Goal: Task Accomplishment & Management: Use online tool/utility

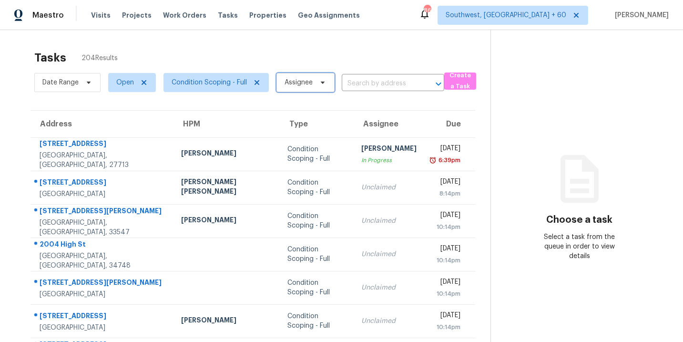
click at [291, 84] on span "Assignee" at bounding box center [298, 83] width 28 height 10
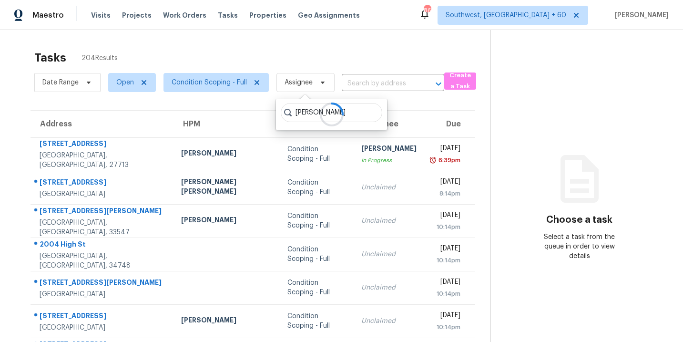
type input "[PERSON_NAME]"
click at [333, 63] on div "Tasks 204 Results" at bounding box center [262, 57] width 456 height 25
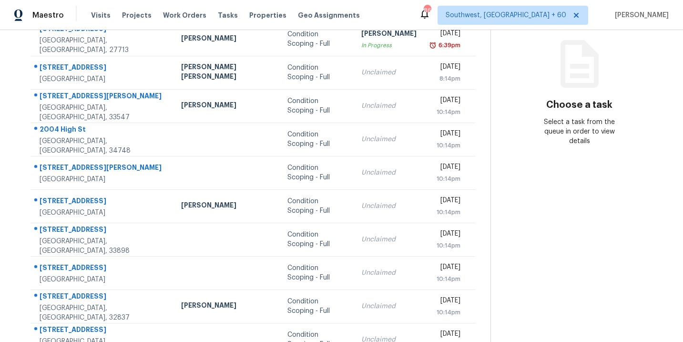
scroll to position [154, 0]
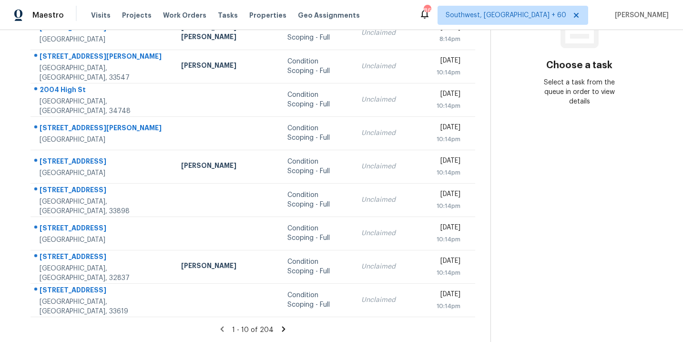
click at [282, 328] on icon at bounding box center [283, 328] width 3 height 5
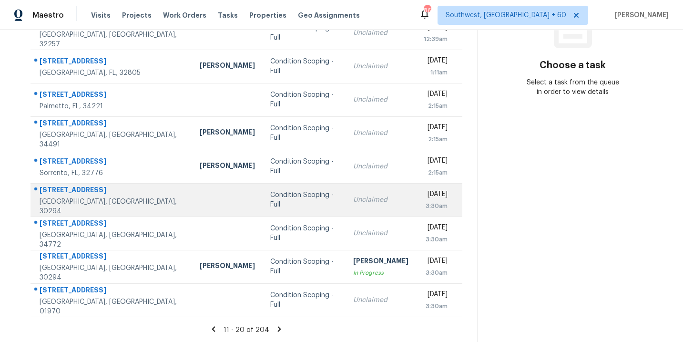
click at [270, 204] on div "Condition Scoping - Full" at bounding box center [304, 199] width 68 height 19
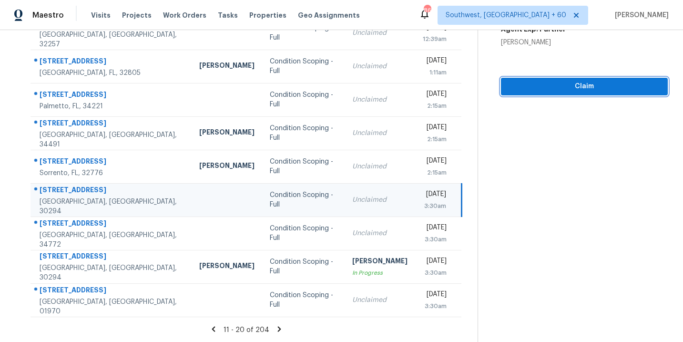
click at [589, 86] on span "Claim" at bounding box center [583, 87] width 151 height 12
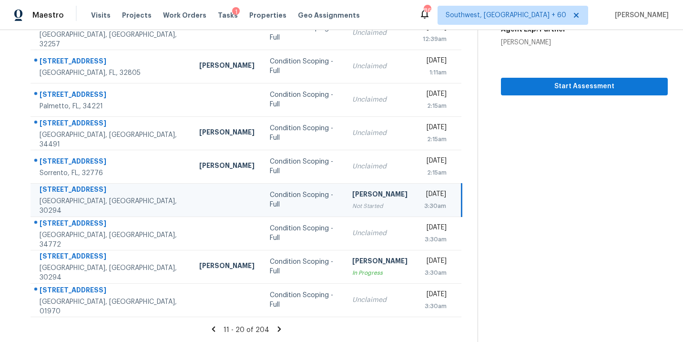
click at [277, 326] on icon at bounding box center [279, 328] width 9 height 9
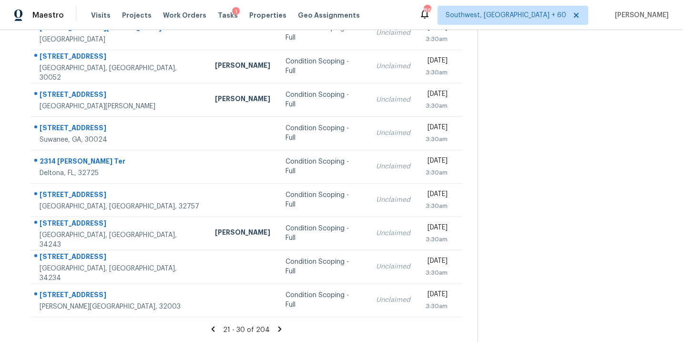
click at [279, 330] on icon at bounding box center [279, 328] width 9 height 9
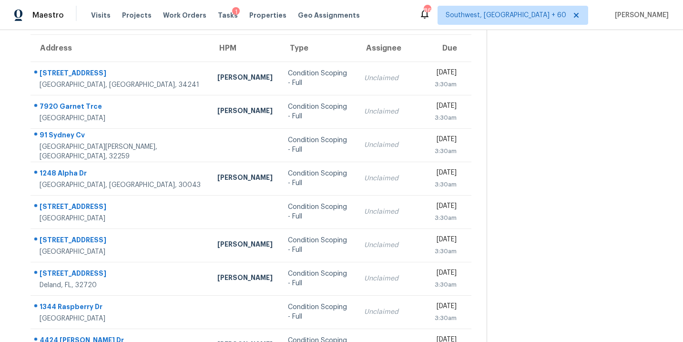
scroll to position [21, 0]
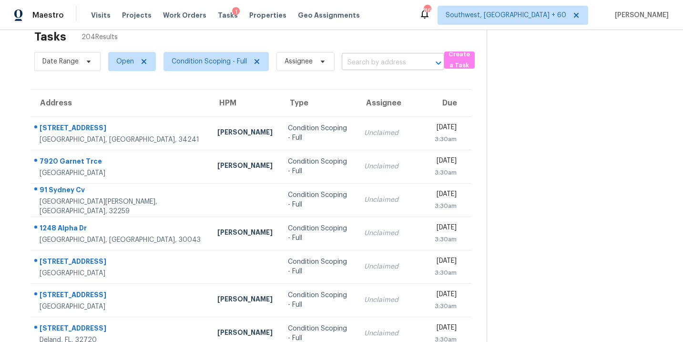
click at [383, 68] on input "text" at bounding box center [380, 62] width 76 height 15
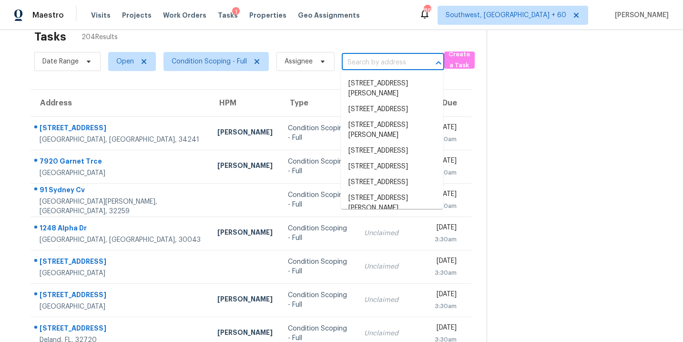
paste input "850 Riverhaven Dr Suwanee, GA, 30024"
type input "850 Riverhaven Dr Suwanee, GA, 30024"
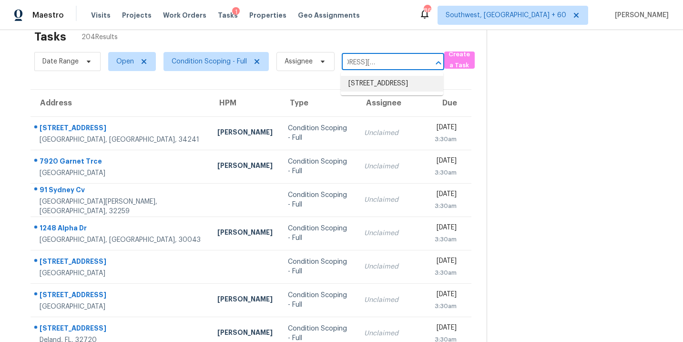
click at [376, 89] on li "850 Riverhaven Dr, Suwanee, GA 30024" at bounding box center [392, 84] width 102 height 16
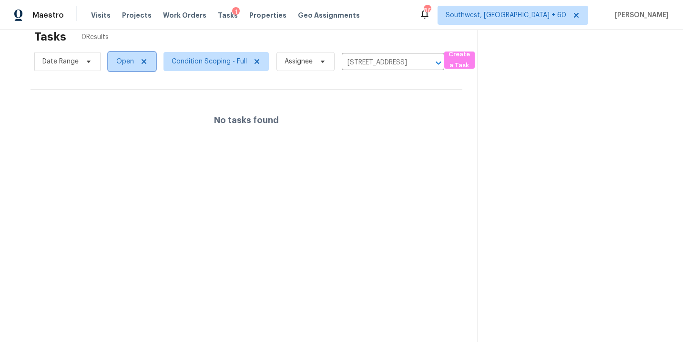
click at [118, 66] on span "Open" at bounding box center [132, 61] width 48 height 19
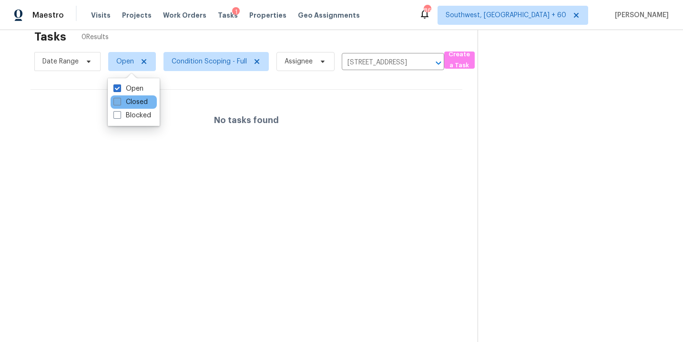
click at [128, 105] on label "Closed" at bounding box center [130, 102] width 34 height 10
click at [120, 103] on input "Closed" at bounding box center [116, 100] width 6 height 6
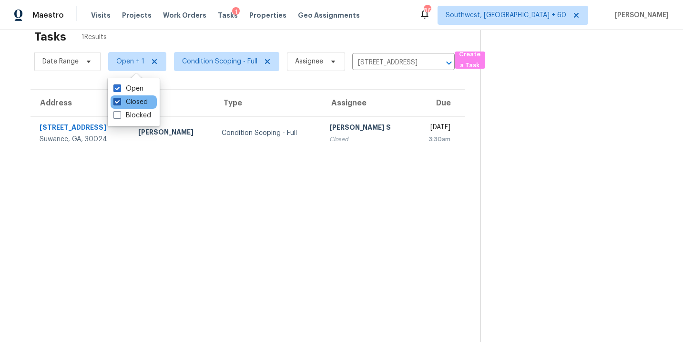
click at [124, 103] on label "Closed" at bounding box center [130, 102] width 34 height 10
click at [120, 103] on input "Closed" at bounding box center [116, 100] width 6 height 6
checkbox input "false"
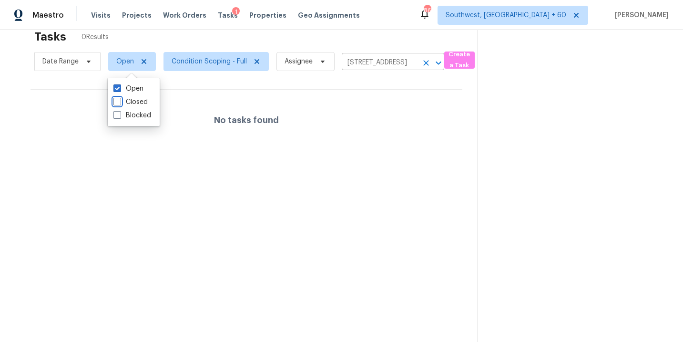
click at [426, 62] on icon "Clear" at bounding box center [426, 63] width 10 height 10
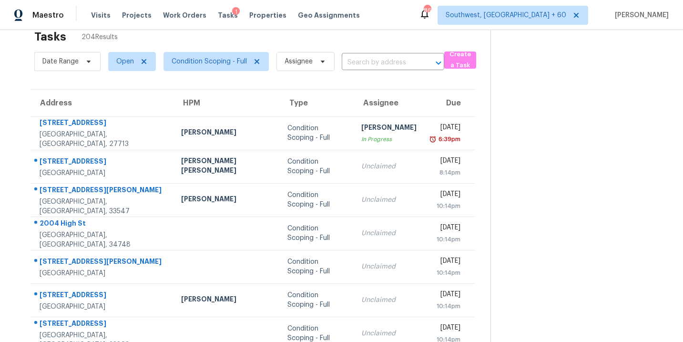
click at [214, 74] on section "Tasks 204 Results Date Range Open Condition Scoping - Full Assignee ​ Create a …" at bounding box center [252, 249] width 475 height 451
click at [222, 66] on span "Condition Scoping - Full" at bounding box center [215, 61] width 105 height 19
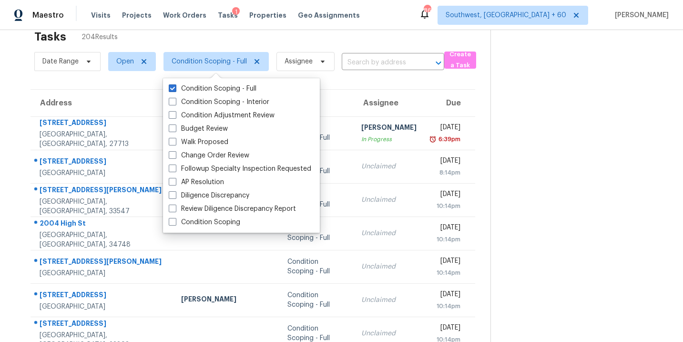
click at [222, 91] on label "Condition Scoping - Full" at bounding box center [213, 89] width 88 height 10
click at [175, 90] on input "Condition Scoping - Full" at bounding box center [172, 87] width 6 height 6
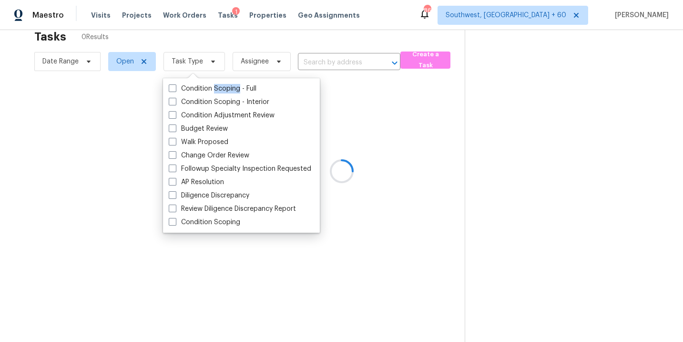
click at [222, 91] on label "Condition Scoping - Full" at bounding box center [213, 89] width 88 height 10
click at [175, 90] on input "Condition Scoping - Full" at bounding box center [172, 87] width 6 height 6
checkbox input "true"
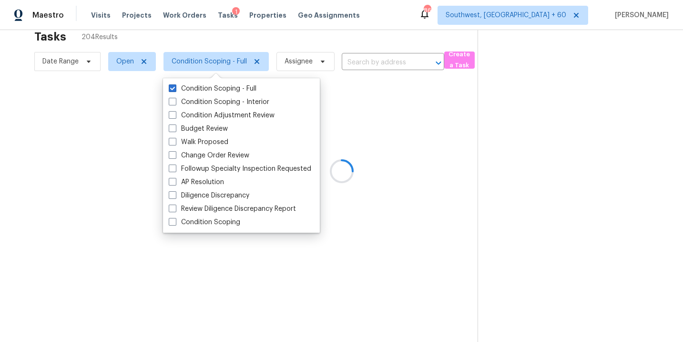
click at [405, 134] on div at bounding box center [341, 171] width 683 height 342
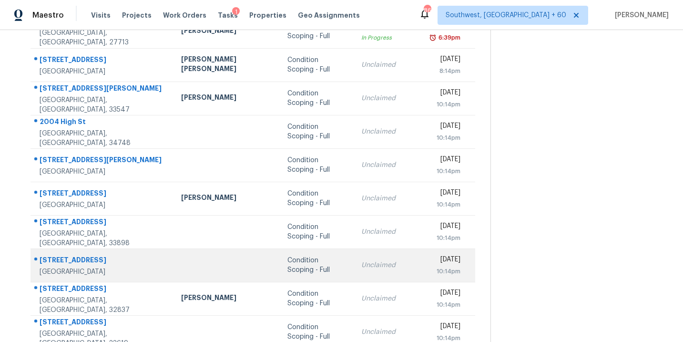
scroll to position [154, 0]
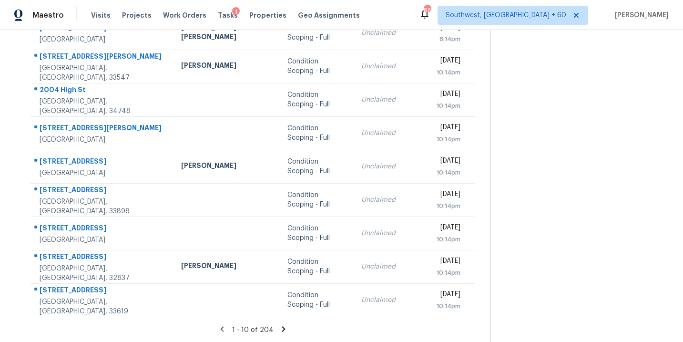
click at [282, 326] on icon at bounding box center [283, 328] width 3 height 5
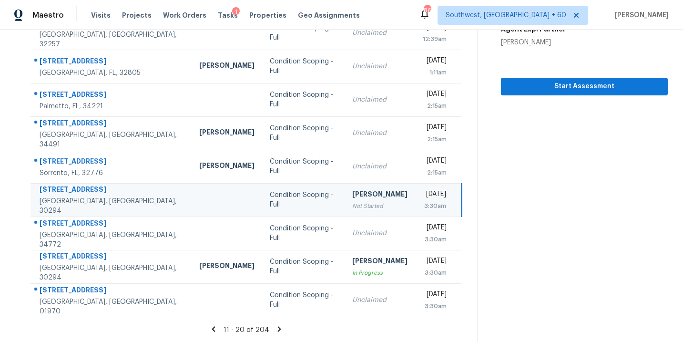
click at [276, 325] on icon at bounding box center [279, 328] width 9 height 9
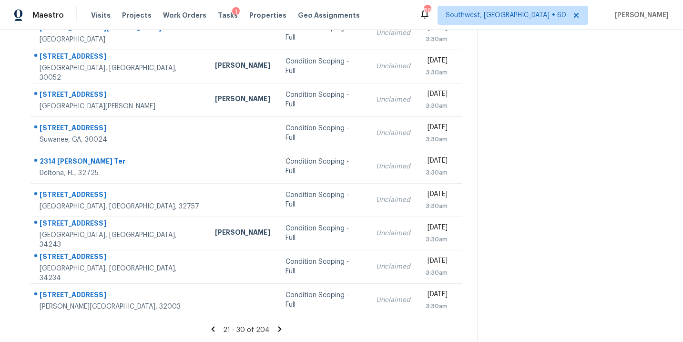
click at [278, 329] on icon at bounding box center [279, 328] width 3 height 5
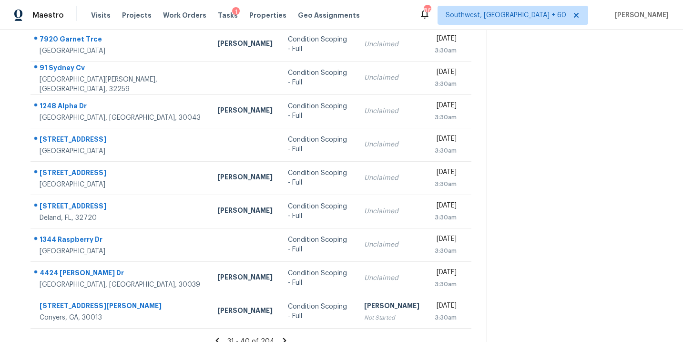
scroll to position [124, 0]
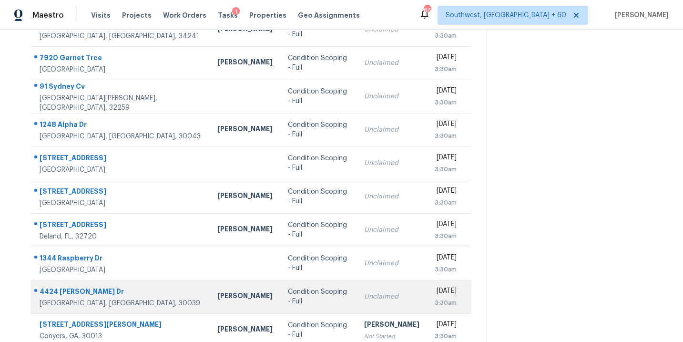
click at [280, 303] on td "Condition Scoping - Full" at bounding box center [318, 296] width 76 height 33
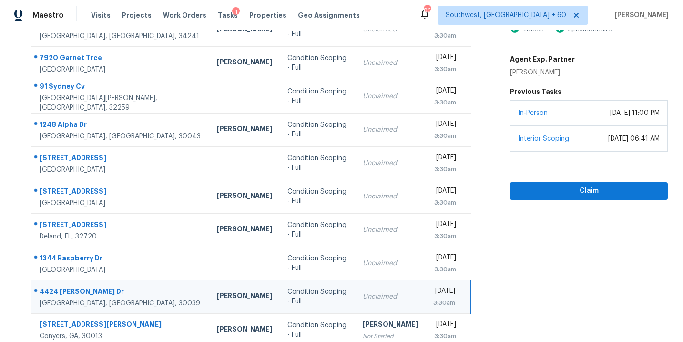
click at [610, 113] on div "August 27, 2025 at 11:00 PM" at bounding box center [635, 113] width 50 height 10
click at [561, 185] on span "Claim" at bounding box center [588, 191] width 142 height 12
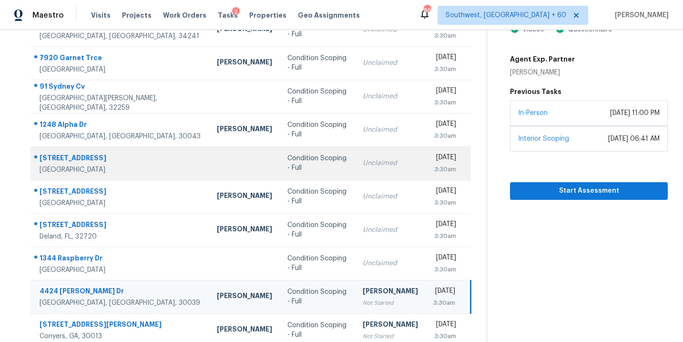
scroll to position [154, 0]
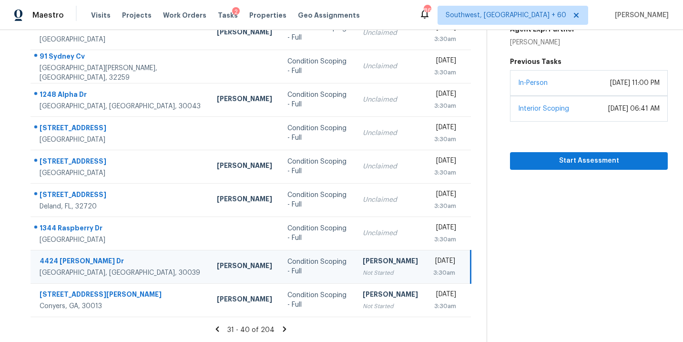
click at [280, 329] on icon at bounding box center [284, 328] width 9 height 9
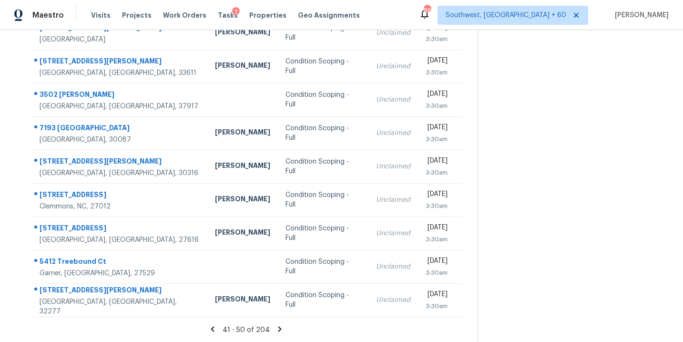
click at [277, 328] on icon at bounding box center [279, 328] width 9 height 9
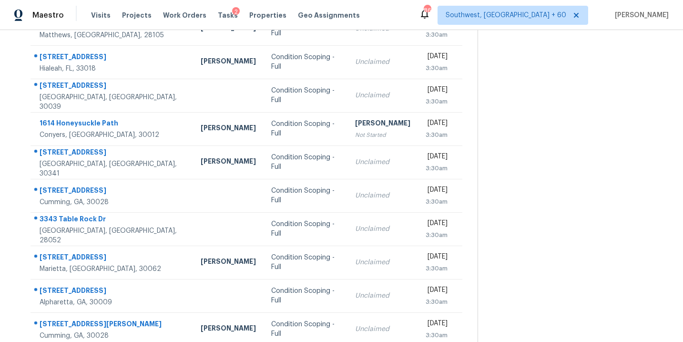
scroll to position [106, 0]
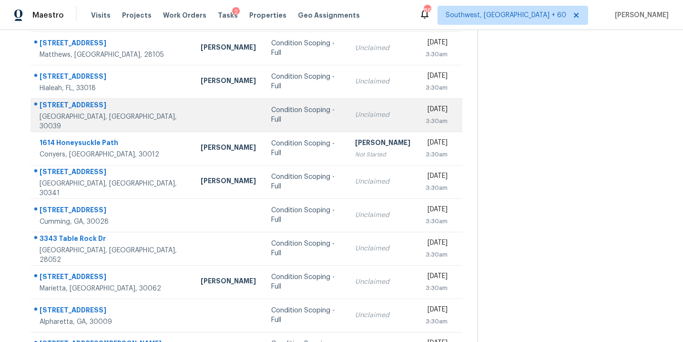
click at [263, 123] on td "Condition Scoping - Full" at bounding box center [304, 114] width 83 height 33
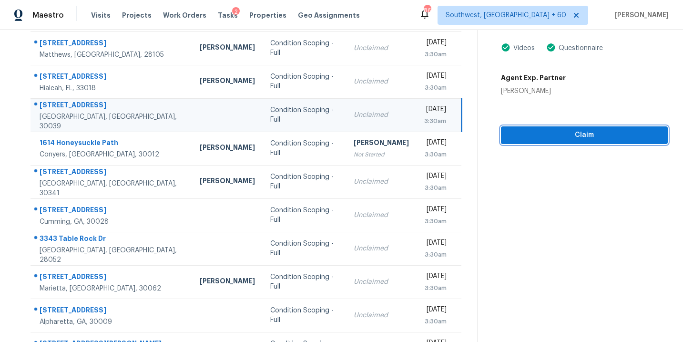
click at [569, 137] on span "Claim" at bounding box center [583, 135] width 151 height 12
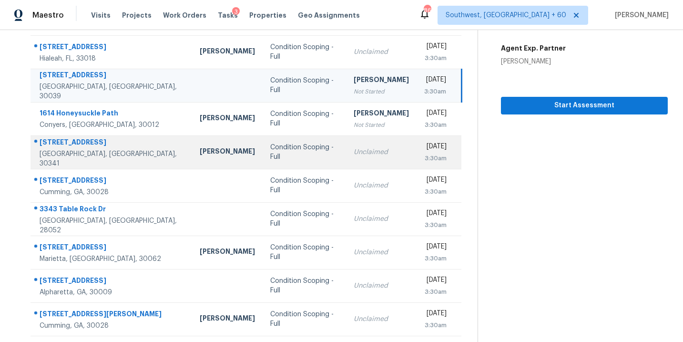
scroll to position [154, 0]
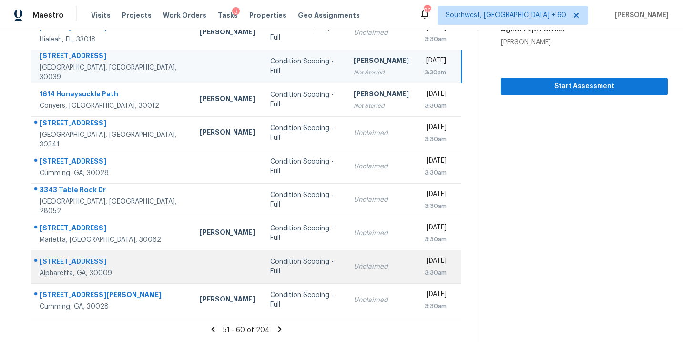
click at [288, 264] on td "Condition Scoping - Full" at bounding box center [303, 266] width 83 height 33
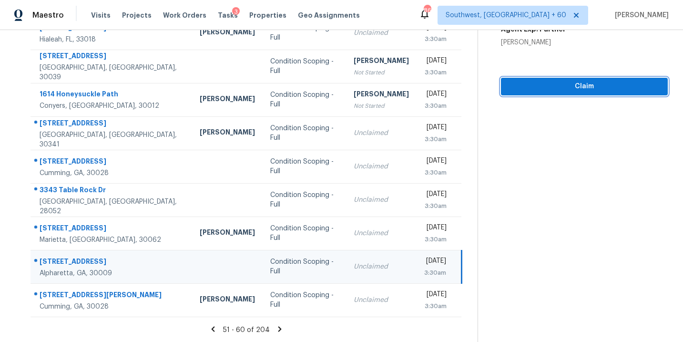
click at [574, 87] on span "Claim" at bounding box center [583, 87] width 151 height 12
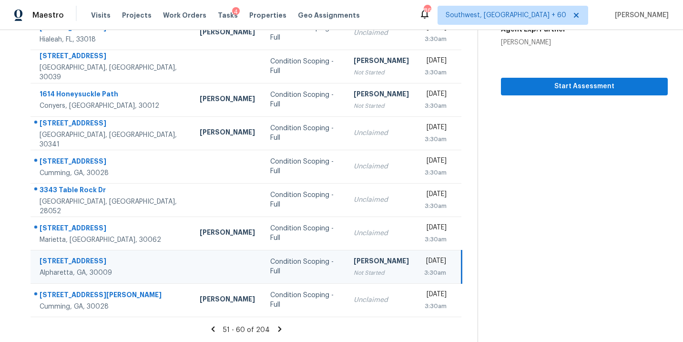
click at [278, 328] on icon at bounding box center [279, 328] width 3 height 5
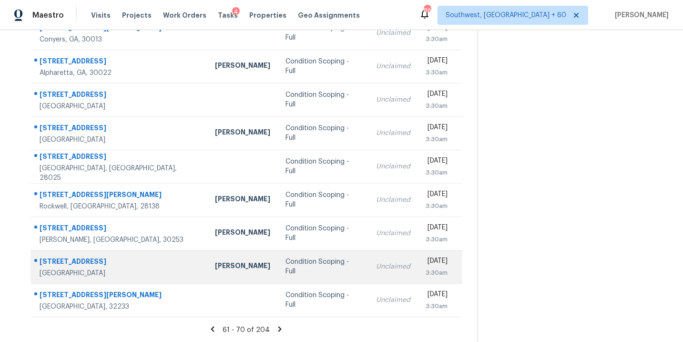
click at [285, 265] on div "Condition Scoping - Full" at bounding box center [322, 266] width 75 height 19
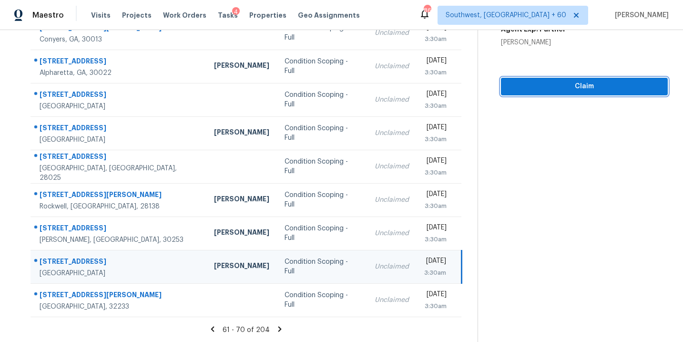
click at [588, 91] on span "Claim" at bounding box center [583, 87] width 151 height 12
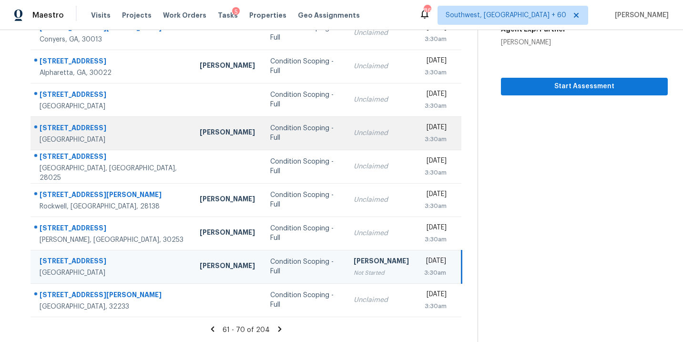
scroll to position [0, 0]
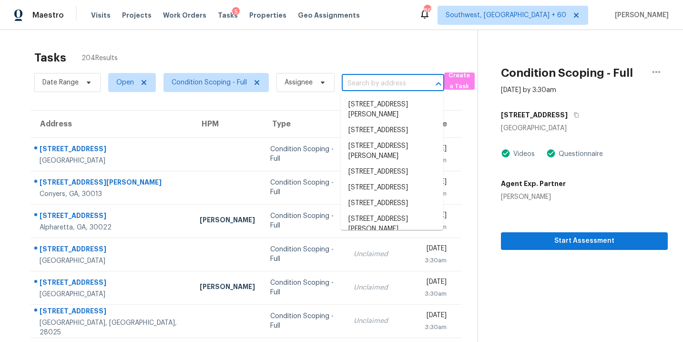
click at [363, 85] on input "text" at bounding box center [380, 83] width 76 height 15
paste input "2945 Links View Way Cumming, GA, 30041"
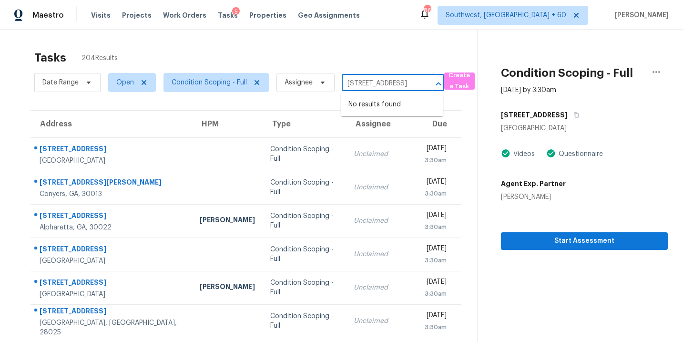
type input "2945 Links View Way Cumming, GA, 30041"
click at [505, 305] on section "Condition Scoping - Full Sep 3rd 2025 by 3:30am 6081 Guilford Ln Atlanta, GA 30…" at bounding box center [572, 263] width 190 height 466
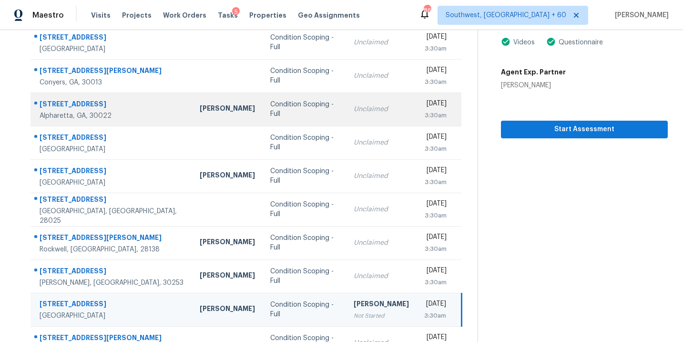
scroll to position [154, 0]
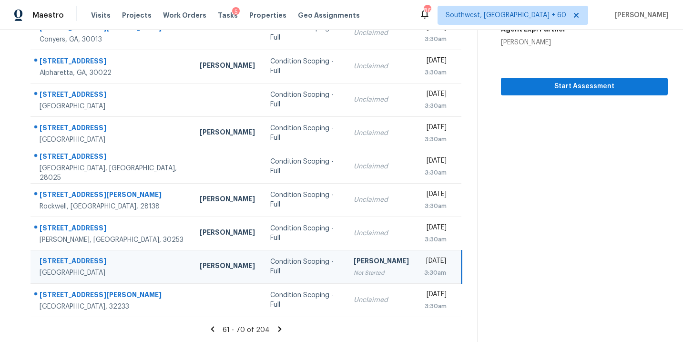
click at [278, 328] on icon at bounding box center [279, 328] width 3 height 5
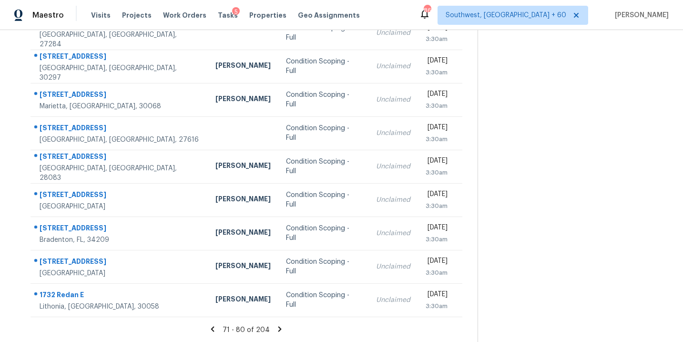
click at [276, 327] on icon at bounding box center [279, 328] width 9 height 9
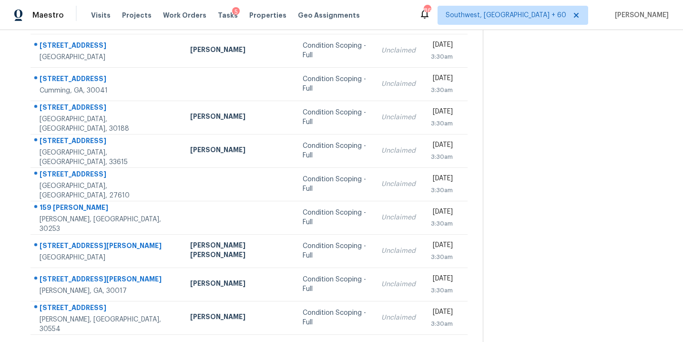
scroll to position [88, 0]
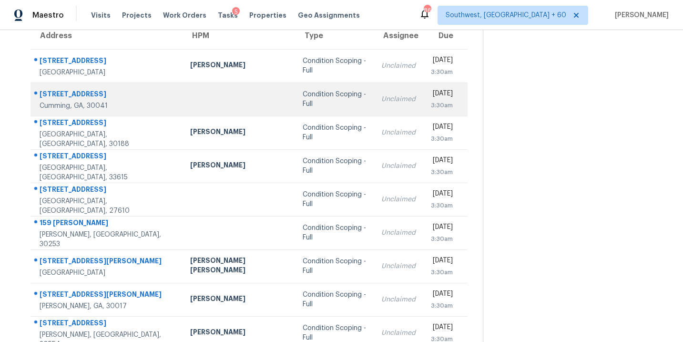
click at [303, 98] on div "Condition Scoping - Full" at bounding box center [334, 99] width 63 height 19
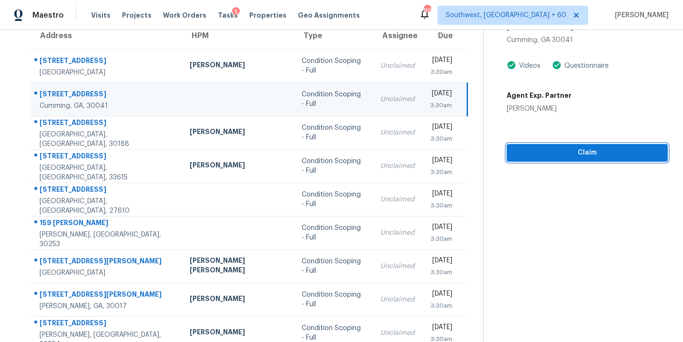
click at [565, 160] on button "Claim" at bounding box center [586, 153] width 161 height 18
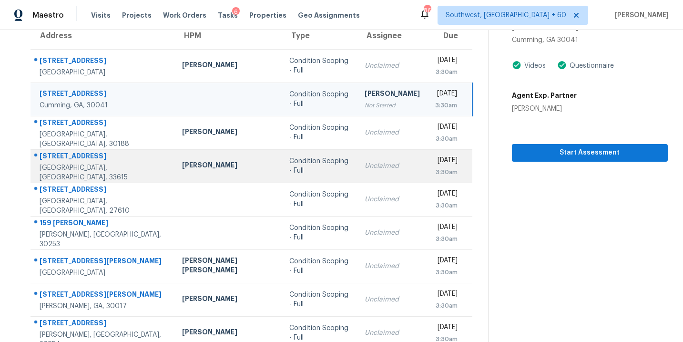
scroll to position [0, 0]
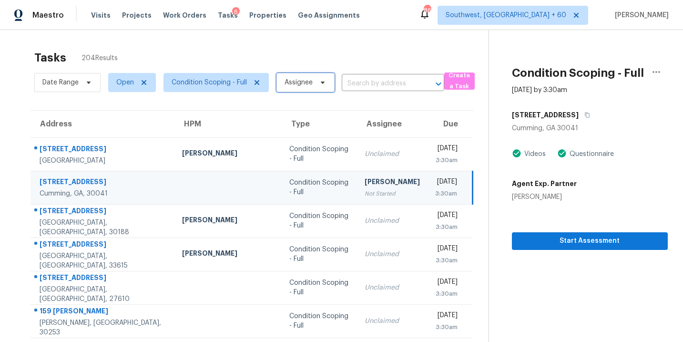
click at [296, 85] on span "Assignee" at bounding box center [298, 83] width 28 height 10
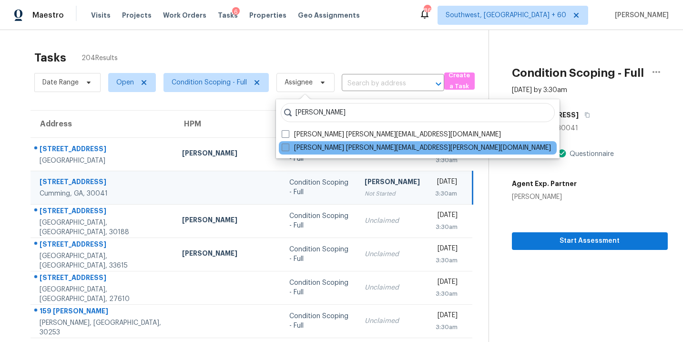
type input "sakthivel"
click at [293, 150] on label "Sakthivel Chandran sakthivel.chandran@opendoor.com" at bounding box center [416, 148] width 269 height 10
click at [288, 149] on input "Sakthivel Chandran sakthivel.chandran@opendoor.com" at bounding box center [285, 146] width 6 height 6
checkbox input "true"
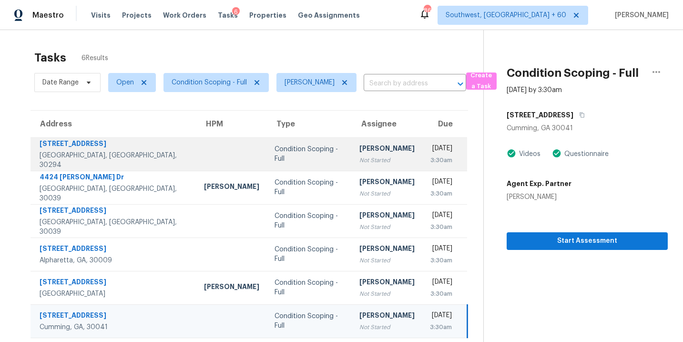
click at [376, 160] on td "Sakthivel Chandran Not Started" at bounding box center [387, 153] width 71 height 33
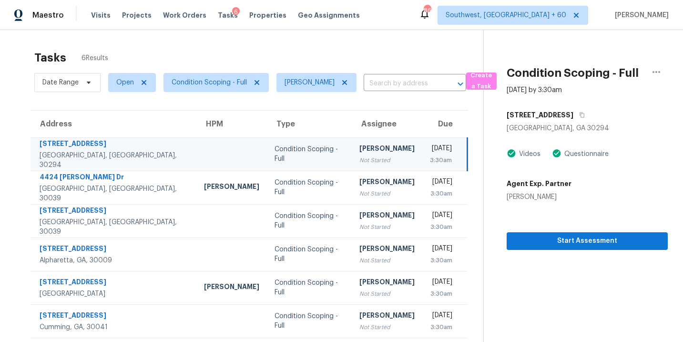
click at [534, 289] on section "Condition Scoping - Full Sep 3rd 2025 by 3:30am 2621 Manor Pl Ellenwood, GA 302…" at bounding box center [575, 201] width 184 height 342
click at [359, 161] on div "Not Started" at bounding box center [386, 160] width 55 height 10
click at [568, 239] on span "Start Assessment" at bounding box center [587, 241] width 146 height 12
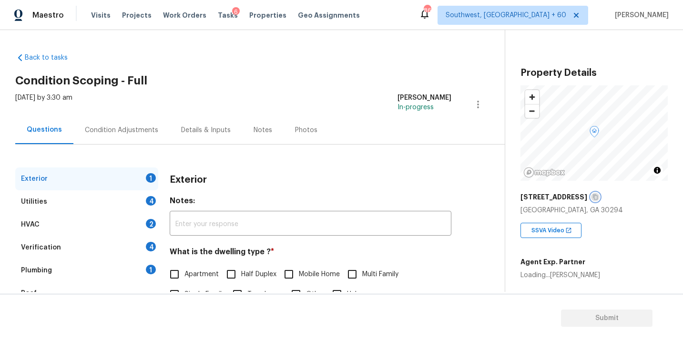
click at [592, 196] on icon "button" at bounding box center [595, 197] width 6 height 6
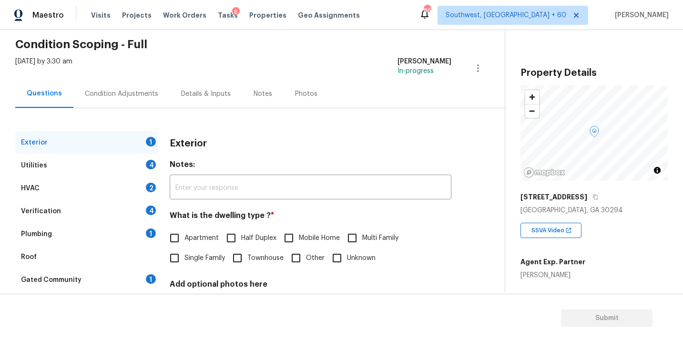
click at [195, 257] on span "Single Family" at bounding box center [204, 258] width 40 height 10
click at [184, 257] on input "Single Family" at bounding box center [174, 258] width 20 height 20
checkbox input "true"
click at [124, 164] on div "Utilities 4" at bounding box center [86, 165] width 143 height 23
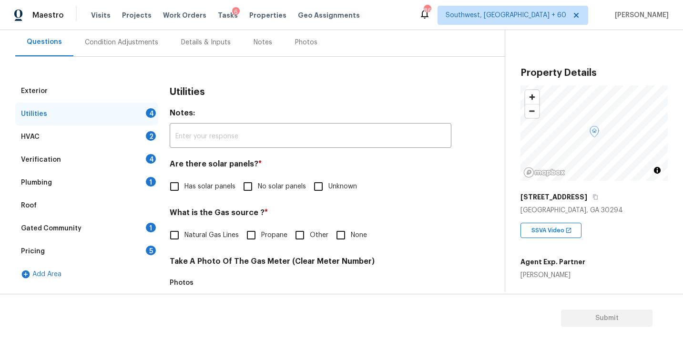
click at [267, 189] on span "No solar panels" at bounding box center [282, 187] width 48 height 10
click at [258, 189] on input "No solar panels" at bounding box center [248, 186] width 20 height 20
checkbox input "true"
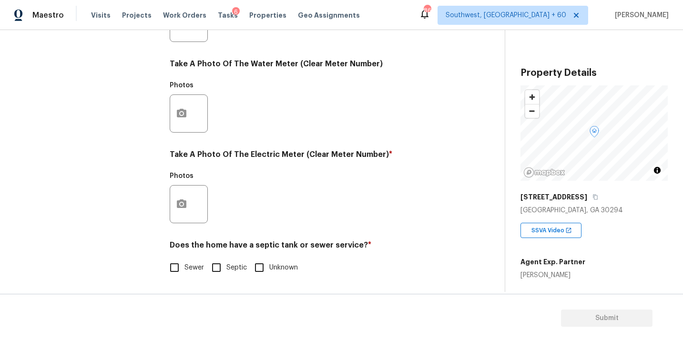
click at [217, 273] on input "Septic" at bounding box center [216, 267] width 20 height 20
checkbox input "true"
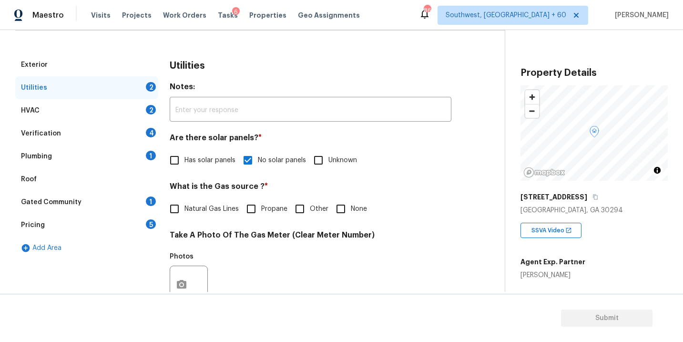
click at [69, 153] on div "Plumbing 1" at bounding box center [86, 156] width 143 height 23
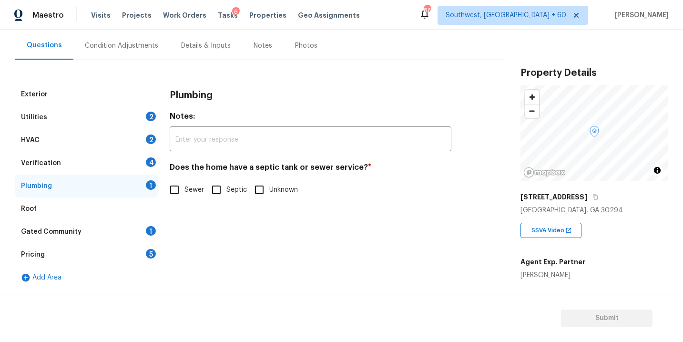
click at [218, 189] on input "Septic" at bounding box center [216, 190] width 20 height 20
checkbox input "true"
click at [111, 234] on div "Gated Community 1" at bounding box center [86, 231] width 143 height 23
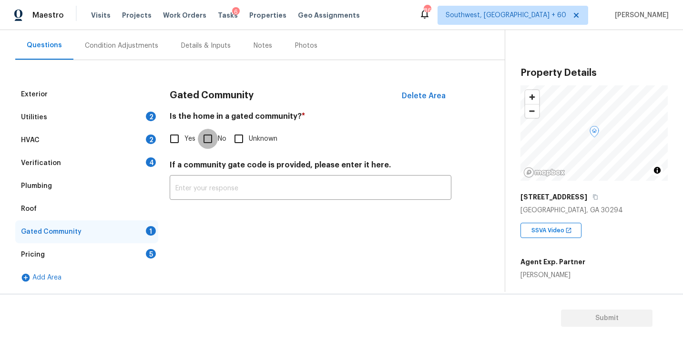
click at [211, 139] on input "No" at bounding box center [208, 139] width 20 height 20
checkbox input "true"
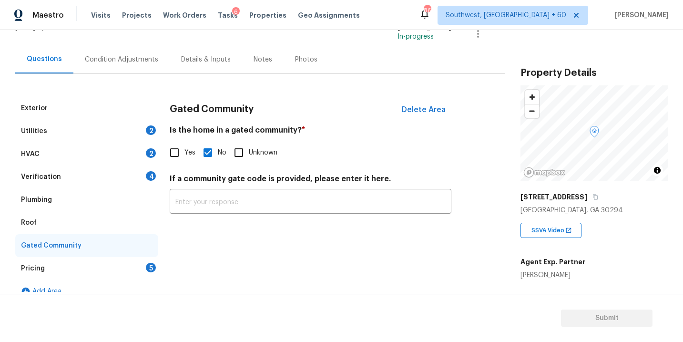
scroll to position [68, 0]
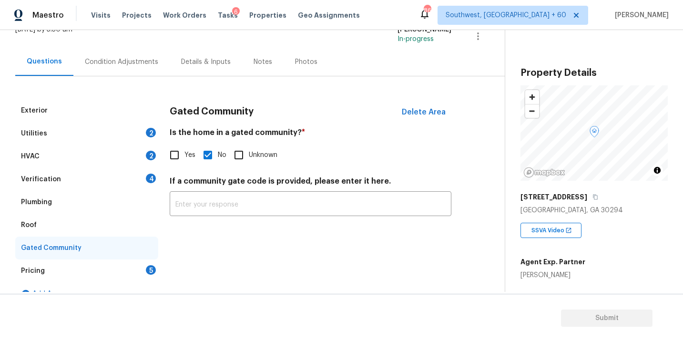
click at [127, 63] on div "Condition Adjustments" at bounding box center [121, 62] width 73 height 10
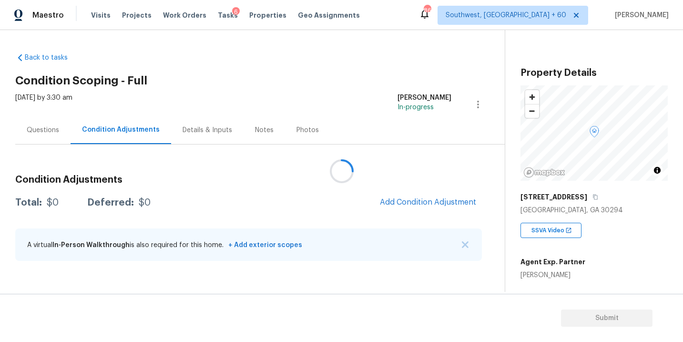
click at [349, 64] on div at bounding box center [341, 171] width 683 height 342
click at [324, 63] on div at bounding box center [341, 171] width 683 height 342
click at [445, 205] on span "Add Condition Adjustment" at bounding box center [428, 202] width 96 height 9
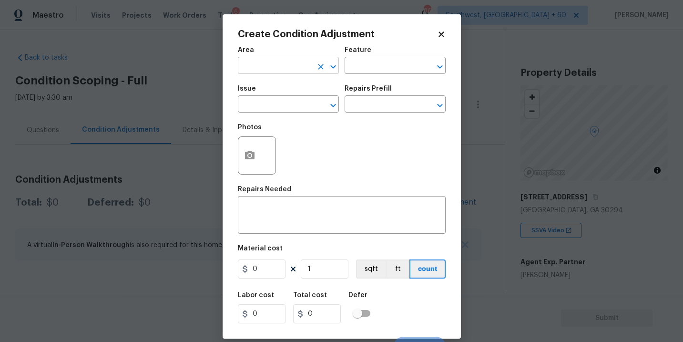
click at [260, 61] on input "text" at bounding box center [275, 66] width 74 height 15
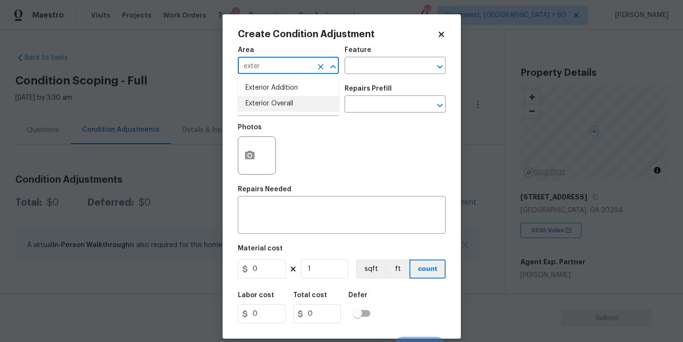
click at [261, 101] on li "Exterior Overall" at bounding box center [288, 104] width 101 height 16
type input "Exterior Overall"
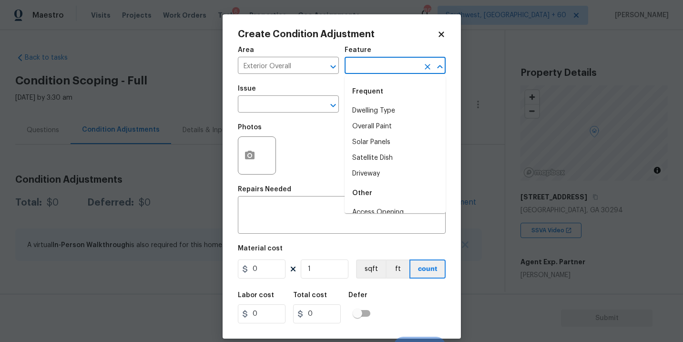
click at [361, 66] on input "text" at bounding box center [381, 66] width 74 height 15
click at [369, 110] on li "Exterior Door" at bounding box center [394, 111] width 101 height 16
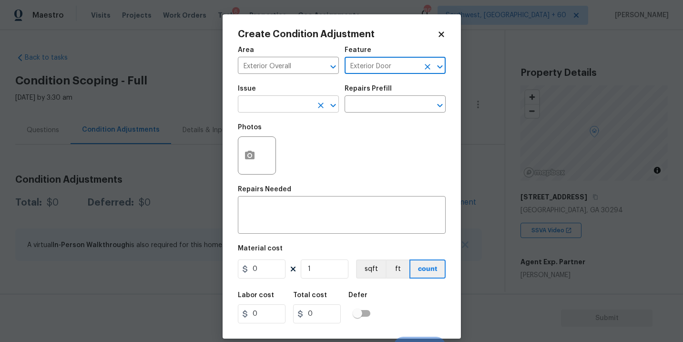
type input "Exterior Door"
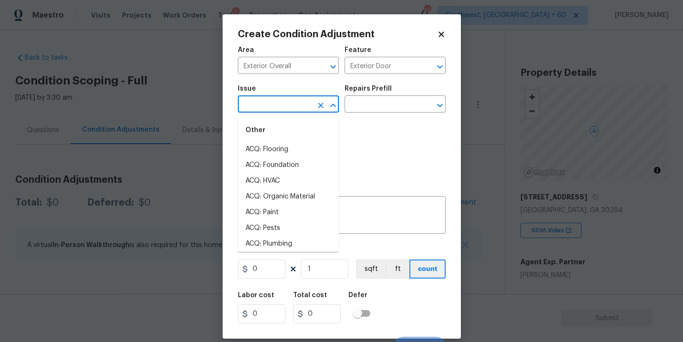
click at [280, 109] on input "text" at bounding box center [275, 105] width 74 height 15
type input "exter"
click at [380, 212] on textarea at bounding box center [341, 216] width 196 height 20
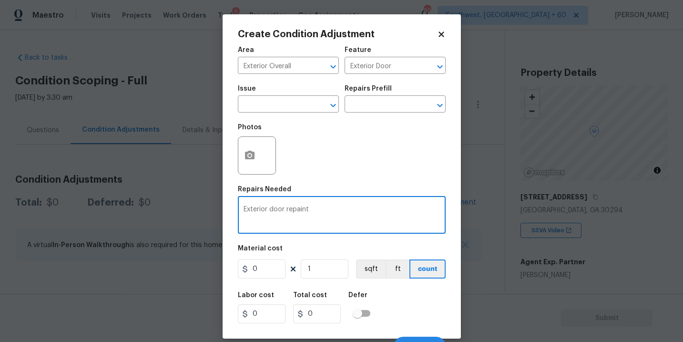
type textarea "Exterior door repaint"
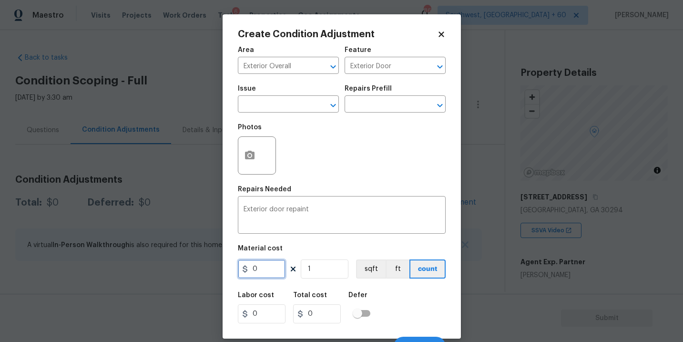
drag, startPoint x: 267, startPoint y: 269, endPoint x: 230, endPoint y: 269, distance: 37.6
click at [230, 269] on div "Create Condition Adjustment Area Exterior Overall ​ Feature Exterior Door ​ Iss…" at bounding box center [341, 176] width 238 height 324
type input "95"
click at [252, 166] on button "button" at bounding box center [249, 155] width 23 height 37
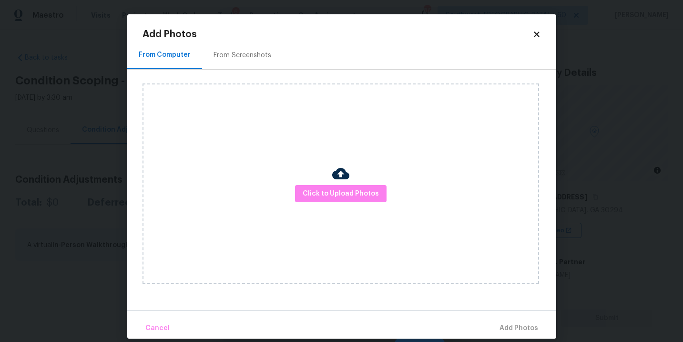
click at [343, 212] on div "Click to Upload Photos" at bounding box center [340, 183] width 396 height 200
click at [351, 203] on div "Click to Upload Photos" at bounding box center [340, 183] width 396 height 200
click at [352, 194] on span "Click to Upload Photos" at bounding box center [341, 194] width 76 height 12
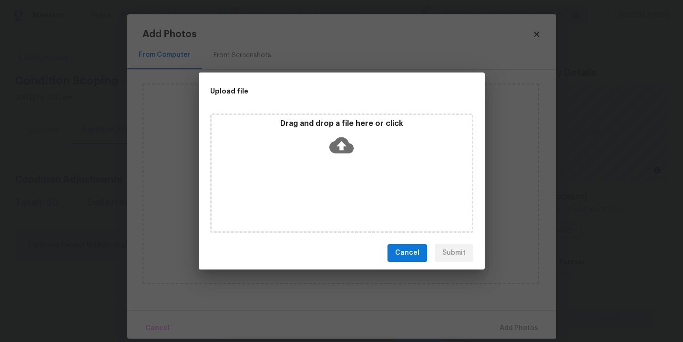
click at [352, 167] on div "Drag and drop a file here or click" at bounding box center [341, 172] width 263 height 119
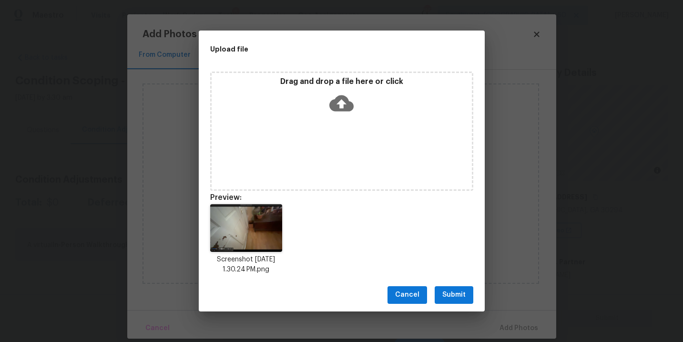
click at [448, 296] on span "Submit" at bounding box center [453, 295] width 23 height 12
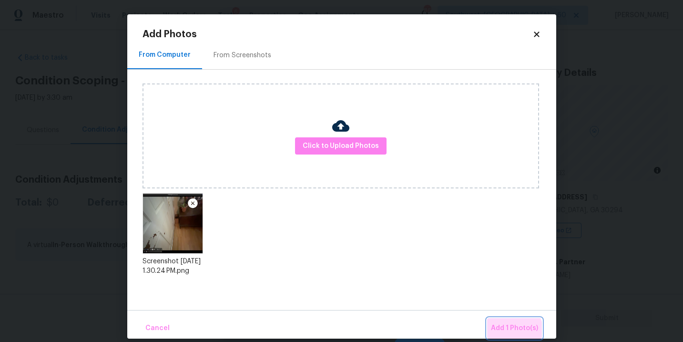
click at [505, 334] on button "Add 1 Photo(s)" at bounding box center [514, 328] width 55 height 20
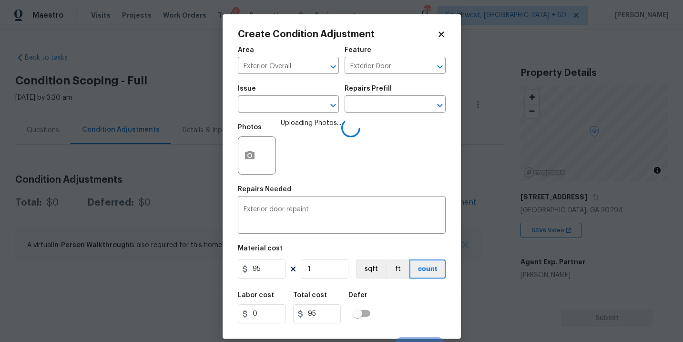
click at [407, 296] on div "Labor cost 0 Total cost 95 Defer" at bounding box center [342, 307] width 208 height 43
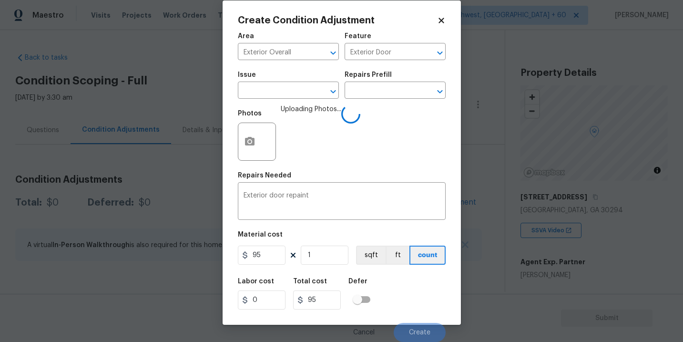
click at [407, 296] on div "Labor cost 0 Total cost 95 Defer" at bounding box center [342, 293] width 208 height 43
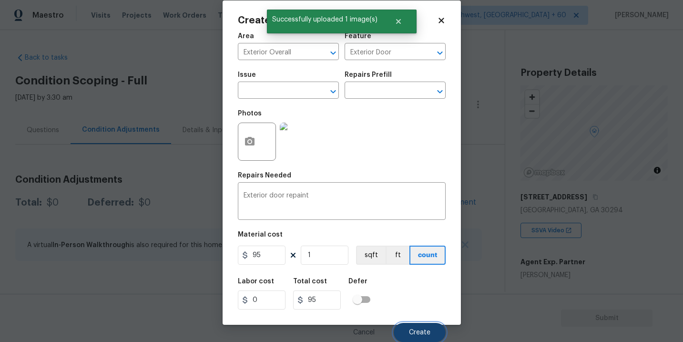
click at [412, 324] on button "Create" at bounding box center [419, 332] width 52 height 19
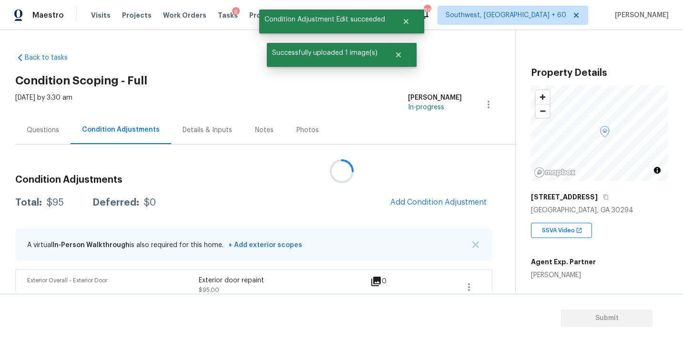
scroll to position [0, 0]
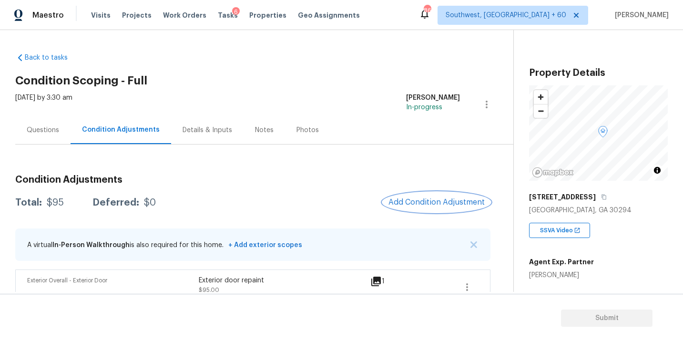
click at [459, 210] on button "Add Condition Adjustment" at bounding box center [437, 202] width 108 height 20
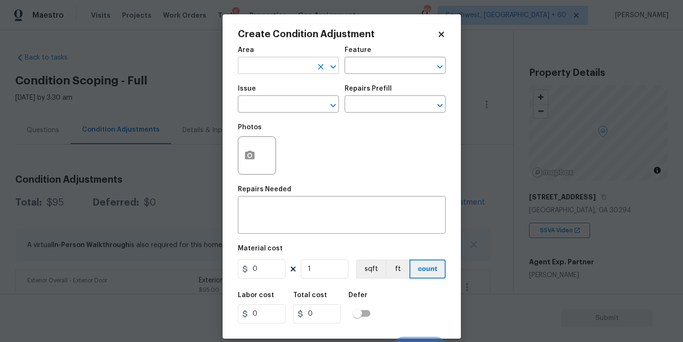
click at [274, 70] on input "text" at bounding box center [275, 66] width 74 height 15
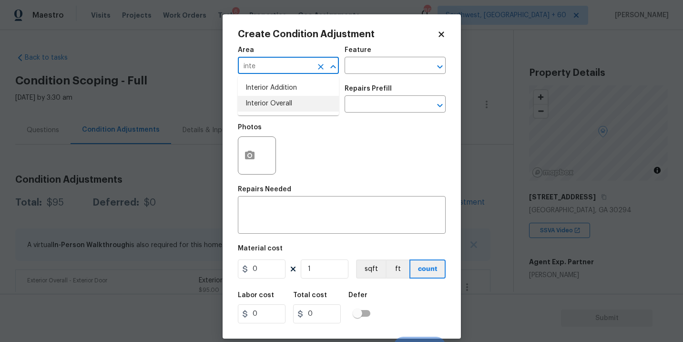
click at [271, 100] on li "Interior Overall" at bounding box center [288, 104] width 101 height 16
type input "Interior Overall"
click at [271, 100] on input "text" at bounding box center [275, 105] width 74 height 15
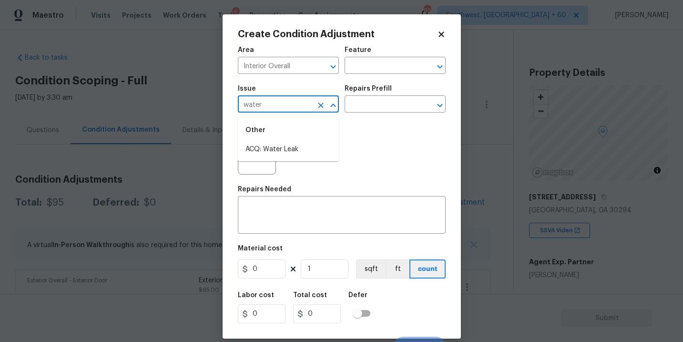
click at [270, 138] on div "Other" at bounding box center [288, 130] width 101 height 23
click at [270, 149] on li "ACQ: Water Leak" at bounding box center [288, 149] width 101 height 16
type input "ACQ: Water Leak"
click at [346, 116] on div "Issue ACQ: Water Leak ​ Repairs Prefill ​" at bounding box center [342, 99] width 208 height 39
click at [374, 107] on input "text" at bounding box center [381, 105] width 74 height 15
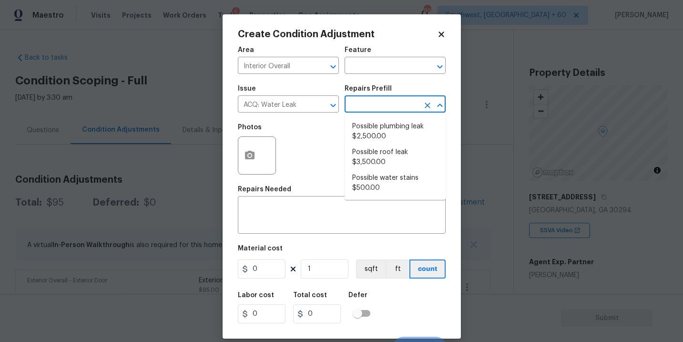
click at [388, 112] on input "text" at bounding box center [381, 105] width 74 height 15
click at [384, 130] on li "Possible plumbing leak $2,500.00" at bounding box center [394, 132] width 101 height 26
type input "Acquisition"
type textarea "Acquisition Scope: Possible plumbing leak"
type input "2500"
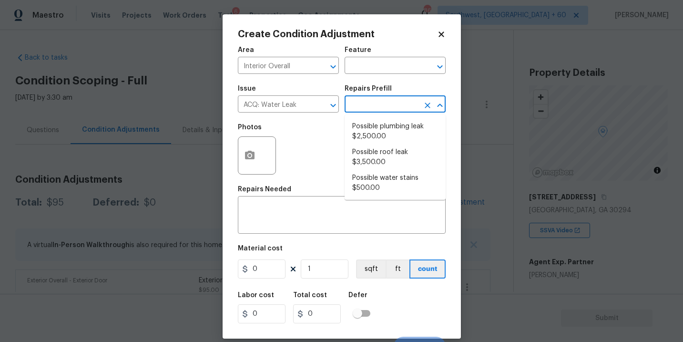
type input "2500"
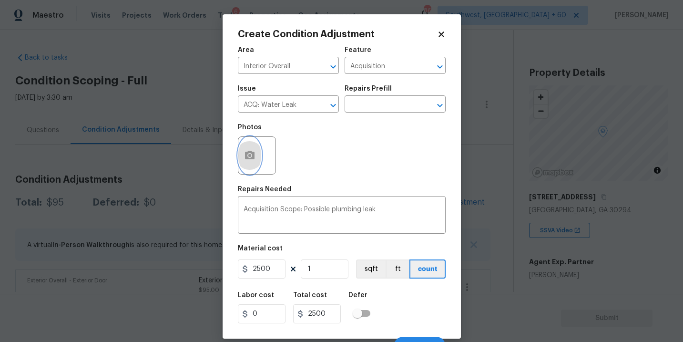
click at [244, 150] on button "button" at bounding box center [249, 155] width 23 height 37
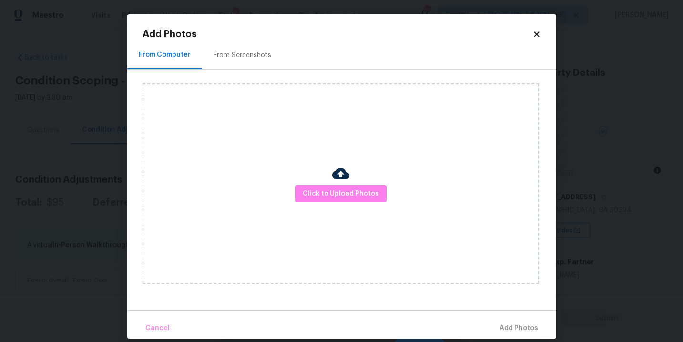
click at [344, 204] on div "Click to Upload Photos" at bounding box center [340, 183] width 396 height 200
click at [350, 185] on button "Click to Upload Photos" at bounding box center [340, 194] width 91 height 18
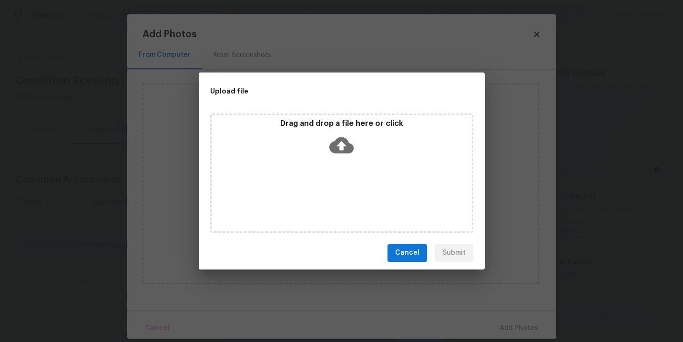
click at [348, 151] on icon at bounding box center [341, 145] width 24 height 16
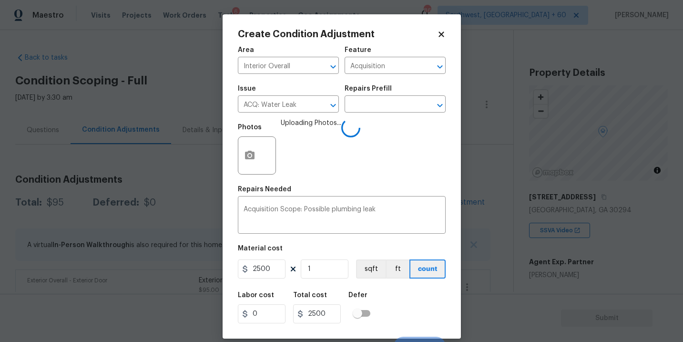
scroll to position [14, 0]
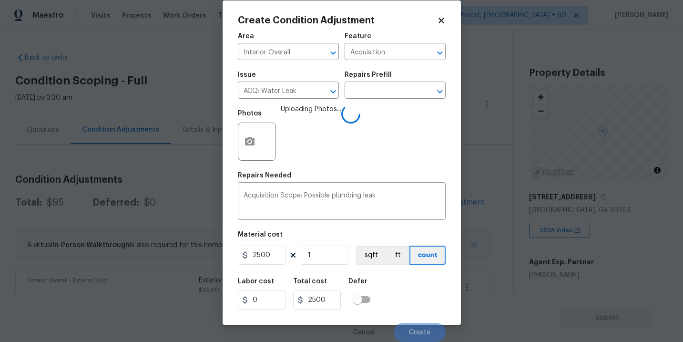
click at [416, 314] on div "Labor cost 0 Total cost 2500 Defer" at bounding box center [342, 293] width 208 height 43
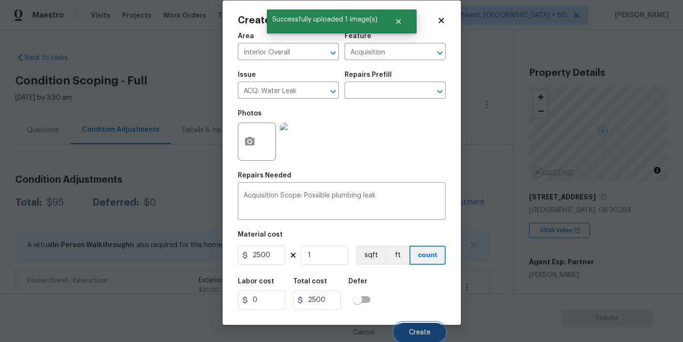
click at [417, 333] on span "Create" at bounding box center [419, 332] width 21 height 7
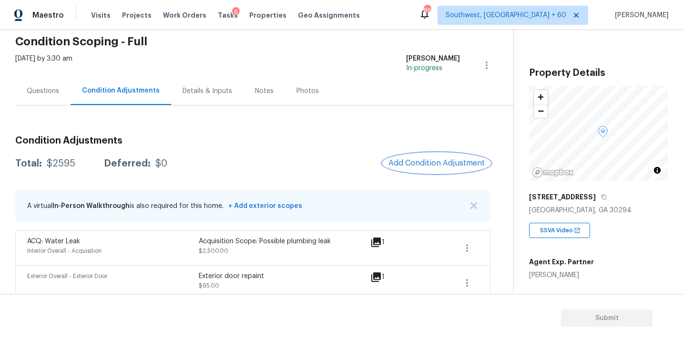
scroll to position [50, 0]
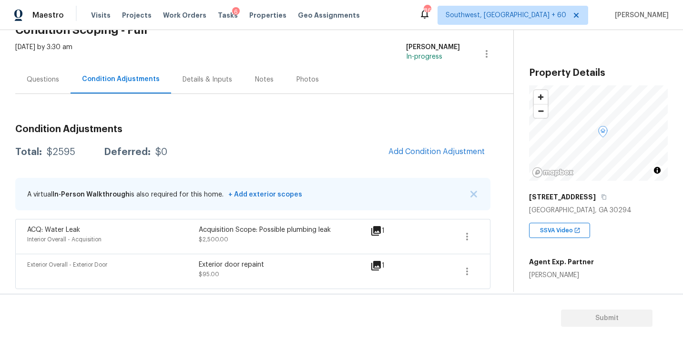
click at [469, 141] on div "Condition Adjustments Total: $2595 Deferred: $0 Add Condition Adjustment A virt…" at bounding box center [252, 203] width 475 height 172
click at [441, 164] on div "Condition Adjustments Total: $2595 Deferred: $0 Add Condition Adjustment A virt…" at bounding box center [252, 203] width 475 height 172
click at [444, 154] on span "Add Condition Adjustment" at bounding box center [436, 151] width 96 height 9
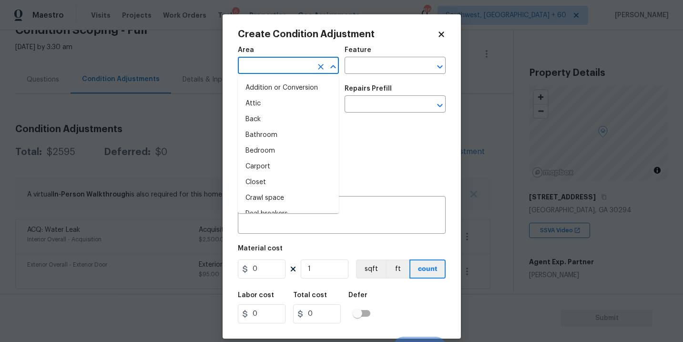
click at [293, 70] on input "text" at bounding box center [275, 66] width 74 height 15
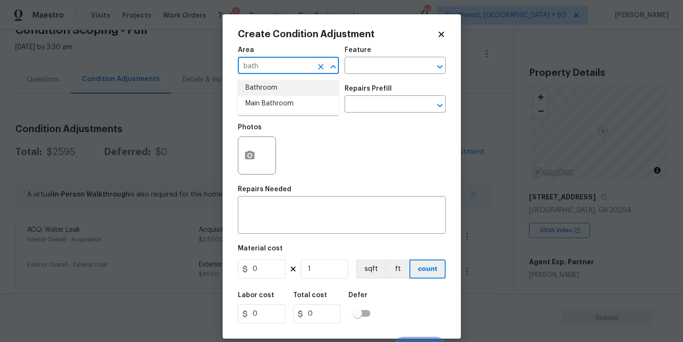
click at [307, 91] on li "Bathroom" at bounding box center [288, 88] width 101 height 16
type input "Bathroom"
click at [371, 70] on input "text" at bounding box center [381, 66] width 74 height 15
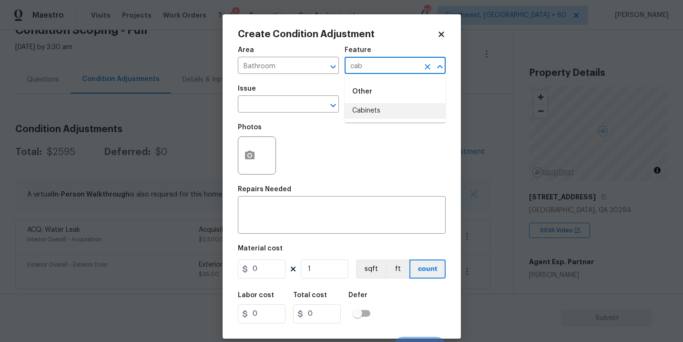
click at [374, 119] on ul "Other Cabinets" at bounding box center [394, 99] width 101 height 46
click at [381, 108] on li "Cabinets" at bounding box center [394, 111] width 101 height 16
type input "Cabinets"
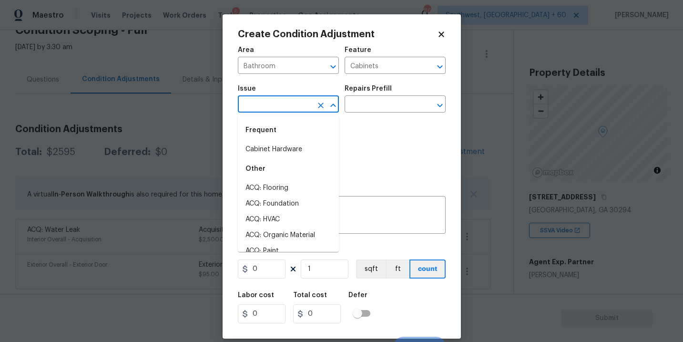
click at [294, 108] on input "text" at bounding box center [275, 105] width 74 height 15
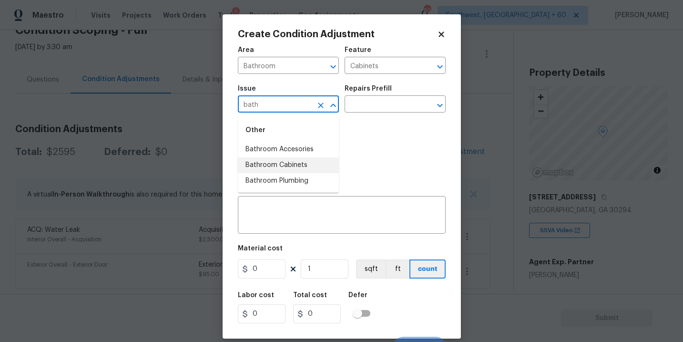
click at [290, 163] on li "Bathroom Cabinets" at bounding box center [288, 165] width 101 height 16
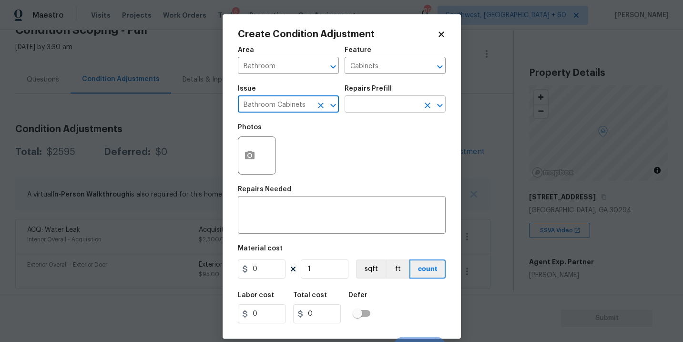
type input "Bathroom Cabinets"
click at [378, 107] on input "text" at bounding box center [381, 105] width 74 height 15
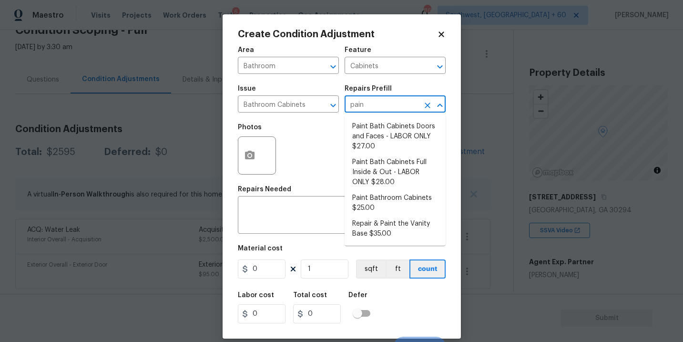
type input "paint"
click at [385, 206] on li "Paint Bathroom Cabinets $25.00" at bounding box center [394, 203] width 101 height 26
type textarea "Prep, sand, mask and apply 2 coats of paint to the bathroom cabinet doors, inte…"
type input "25"
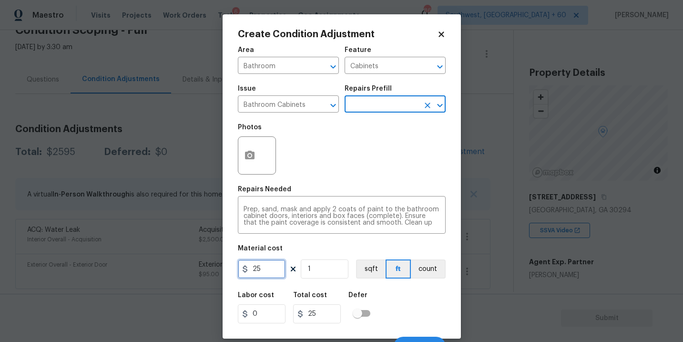
drag, startPoint x: 269, startPoint y: 271, endPoint x: 192, endPoint y: 269, distance: 76.7
click at [192, 269] on div "Create Condition Adjustment Area Bathroom ​ Feature Cabinets ​ Issue Bathroom C…" at bounding box center [341, 171] width 683 height 342
type input "1000"
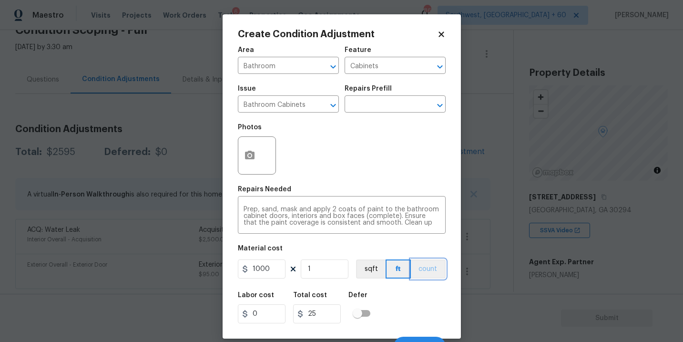
type input "1000"
click at [433, 268] on button "count" at bounding box center [428, 268] width 35 height 19
click at [256, 160] on button "button" at bounding box center [249, 155] width 23 height 37
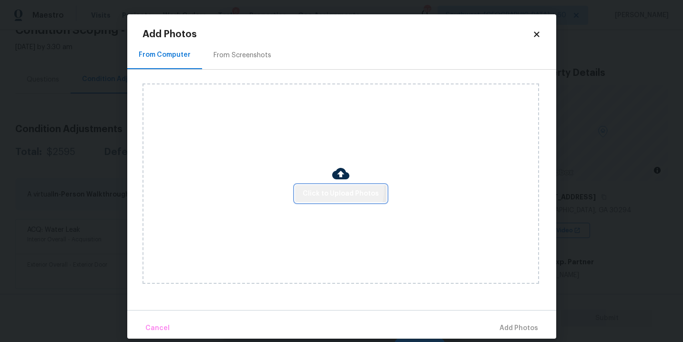
click at [330, 190] on span "Click to Upload Photos" at bounding box center [341, 194] width 76 height 12
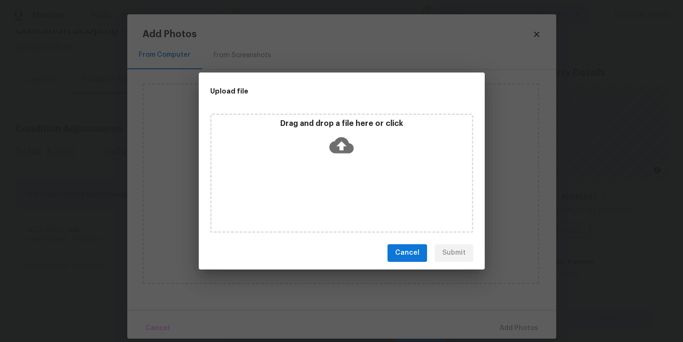
click at [337, 146] on icon at bounding box center [341, 145] width 24 height 16
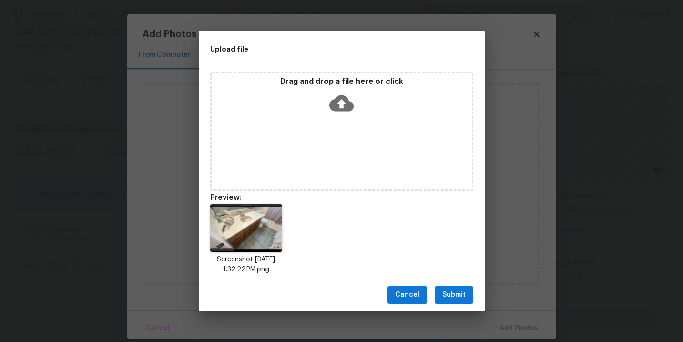
click at [455, 294] on span "Submit" at bounding box center [453, 295] width 23 height 12
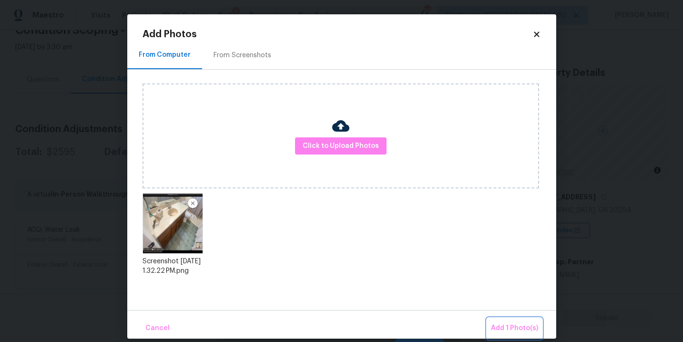
click at [500, 324] on span "Add 1 Photo(s)" at bounding box center [514, 328] width 47 height 12
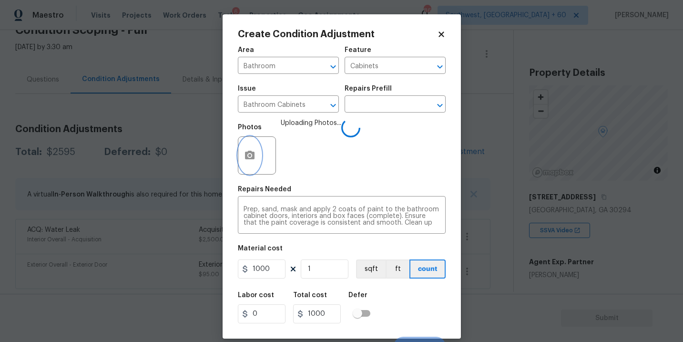
scroll to position [14, 0]
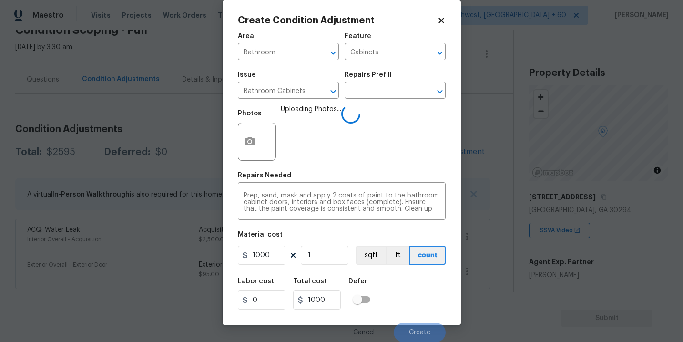
click at [408, 292] on div "Labor cost 0 Total cost 1000 Defer" at bounding box center [342, 293] width 208 height 43
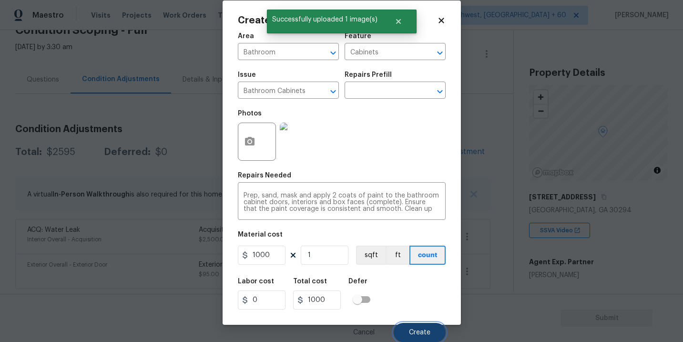
click at [426, 334] on span "Create" at bounding box center [419, 332] width 21 height 7
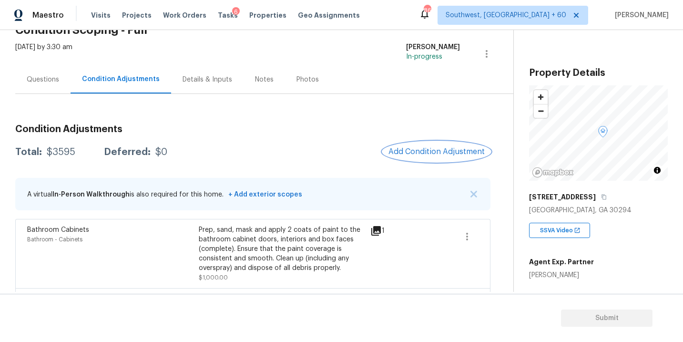
scroll to position [70, 0]
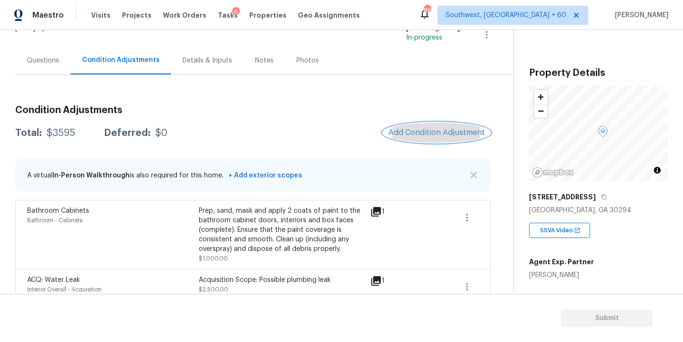
click at [434, 131] on span "Add Condition Adjustment" at bounding box center [436, 132] width 96 height 9
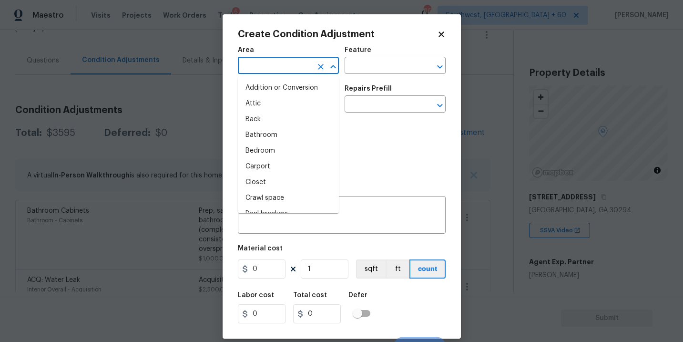
click at [285, 59] on input "text" at bounding box center [275, 66] width 74 height 15
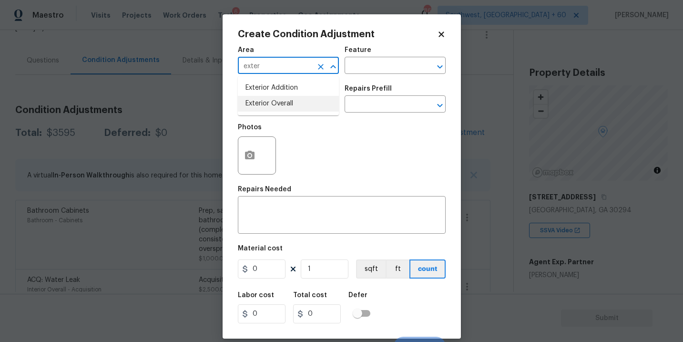
click at [291, 101] on li "Exterior Overall" at bounding box center [288, 104] width 101 height 16
type input "Exterior Overall"
click at [355, 67] on input "text" at bounding box center [381, 66] width 74 height 15
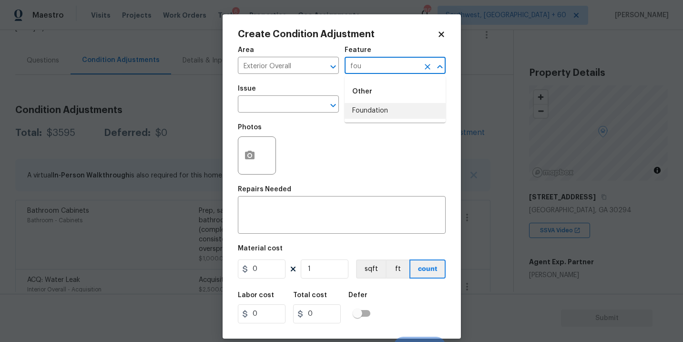
click at [362, 112] on li "Foundation" at bounding box center [394, 111] width 101 height 16
type input "Foundation"
click at [297, 112] on input "text" at bounding box center [275, 105] width 74 height 15
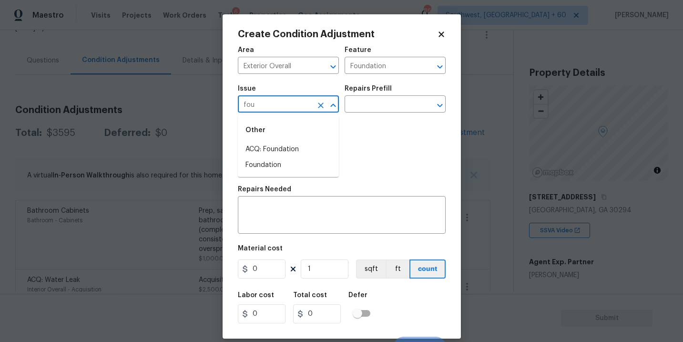
click at [291, 150] on li "ACQ: Foundation" at bounding box center [288, 149] width 101 height 16
type input "ACQ: Foundation"
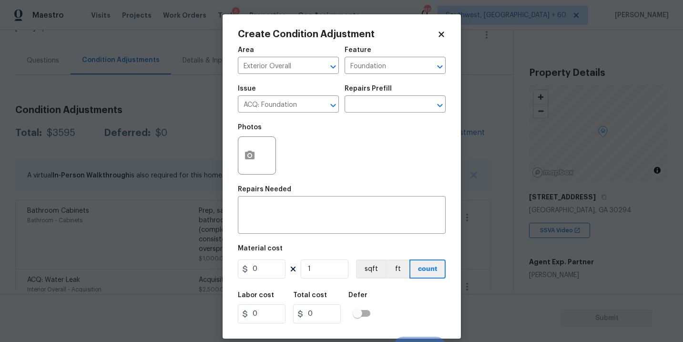
click at [373, 116] on div "Issue ACQ: Foundation ​ Repairs Prefill ​" at bounding box center [342, 99] width 208 height 39
click at [401, 99] on input "text" at bounding box center [381, 105] width 74 height 15
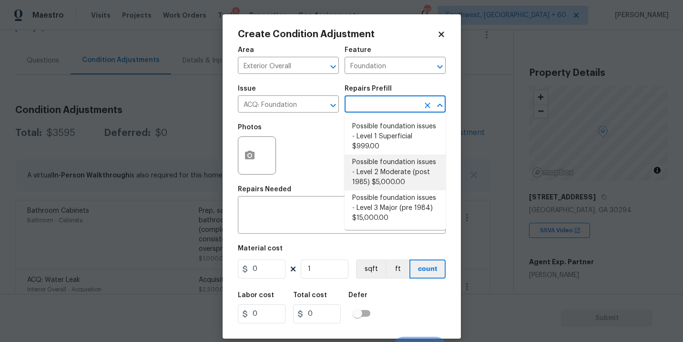
click at [398, 174] on li "Possible foundation issues - Level 2 Moderate (post 1985) $5,000.00" at bounding box center [394, 172] width 101 height 36
type input "Acquisition"
type textarea "Possible foundation issues - Level 2 Moderate: Disclaimer: This is NOT a techni…"
type input "5000"
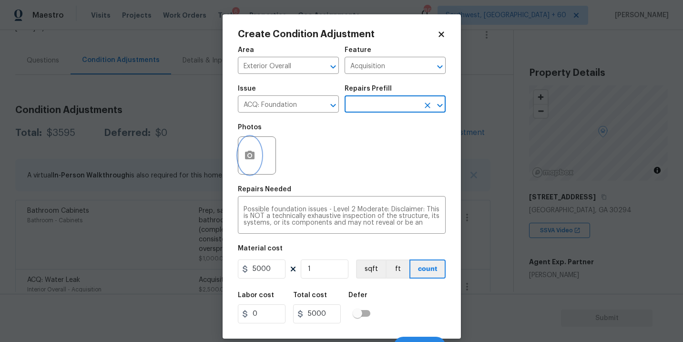
click at [255, 149] on button "button" at bounding box center [249, 155] width 23 height 37
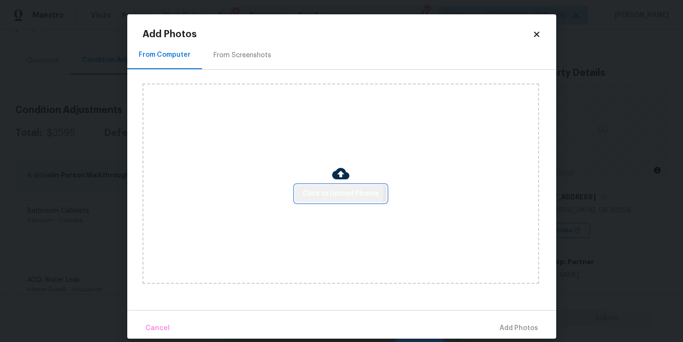
click at [338, 192] on span "Click to Upload Photos" at bounding box center [341, 194] width 76 height 12
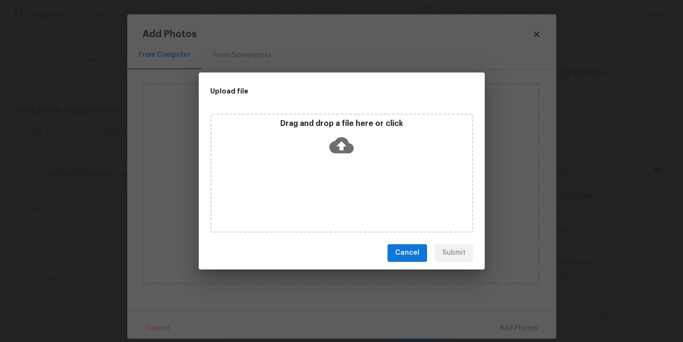
click at [344, 161] on div "Drag and drop a file here or click" at bounding box center [341, 172] width 263 height 119
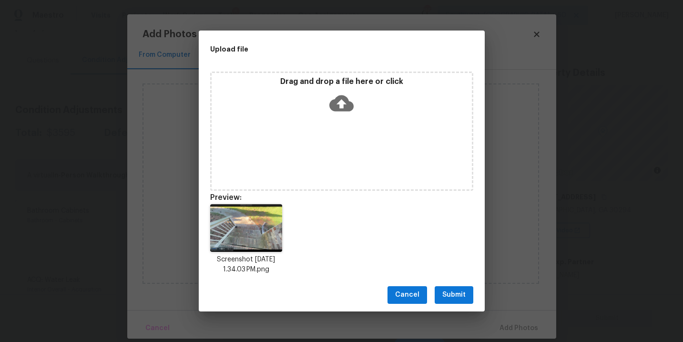
click at [452, 292] on span "Submit" at bounding box center [453, 295] width 23 height 12
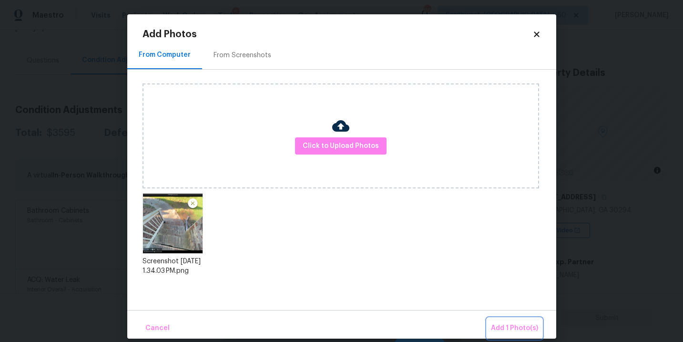
click at [506, 329] on span "Add 1 Photo(s)" at bounding box center [514, 328] width 47 height 12
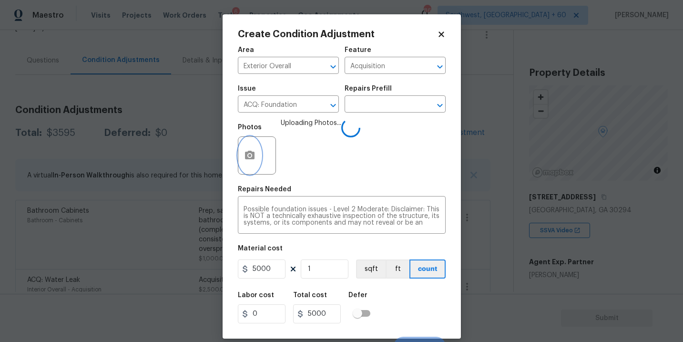
scroll to position [14, 0]
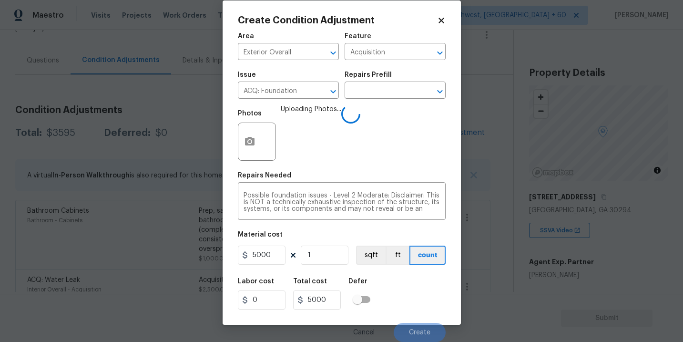
click at [401, 283] on div "Labor cost 0 Total cost 5000 Defer" at bounding box center [342, 293] width 208 height 43
click at [406, 288] on div "Labor cost 0 Total cost 5000 Defer" at bounding box center [342, 293] width 208 height 43
click at [406, 289] on div "Labor cost 0 Total cost 5000 Defer" at bounding box center [342, 293] width 208 height 43
click at [407, 292] on div "Labor cost 0 Total cost 5000 Defer" at bounding box center [342, 293] width 208 height 43
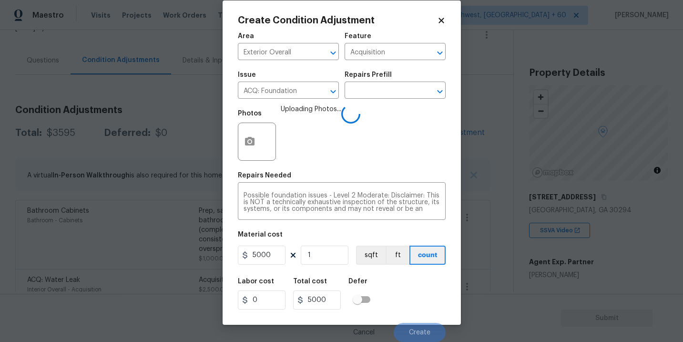
click at [407, 292] on div "Labor cost 0 Total cost 5000 Defer" at bounding box center [342, 293] width 208 height 43
click at [407, 294] on div "Labor cost 0 Total cost 5000 Defer" at bounding box center [342, 293] width 208 height 43
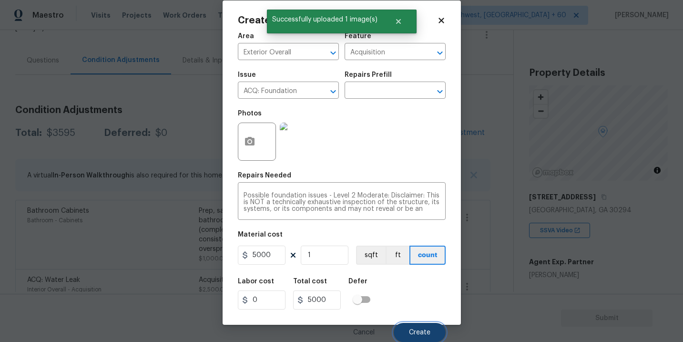
click at [418, 330] on span "Create" at bounding box center [419, 332] width 21 height 7
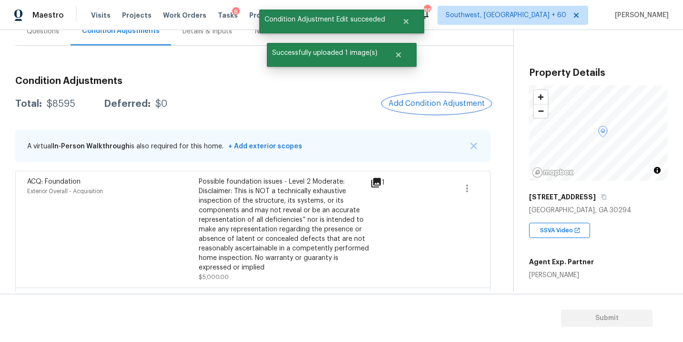
scroll to position [77, 0]
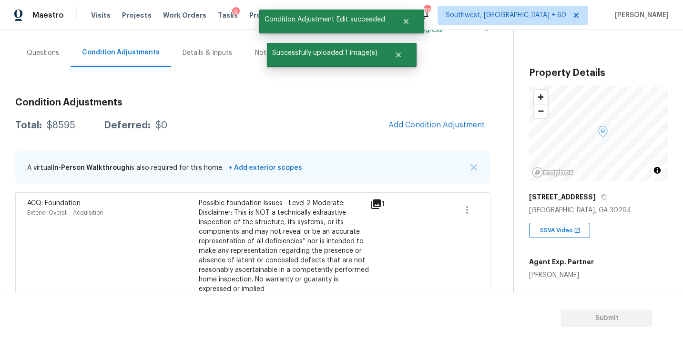
click at [41, 62] on div "Questions" at bounding box center [42, 53] width 55 height 28
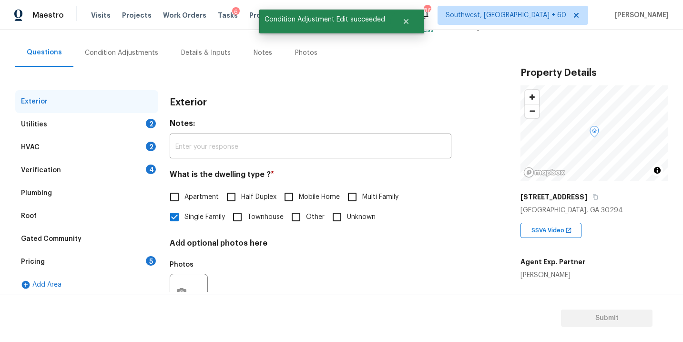
click at [48, 175] on div "Verification 4" at bounding box center [86, 170] width 143 height 23
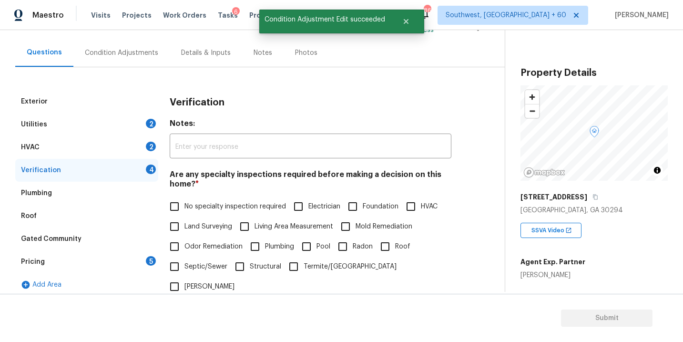
click at [353, 204] on input "Foundation" at bounding box center [353, 206] width 20 height 20
checkbox input "true"
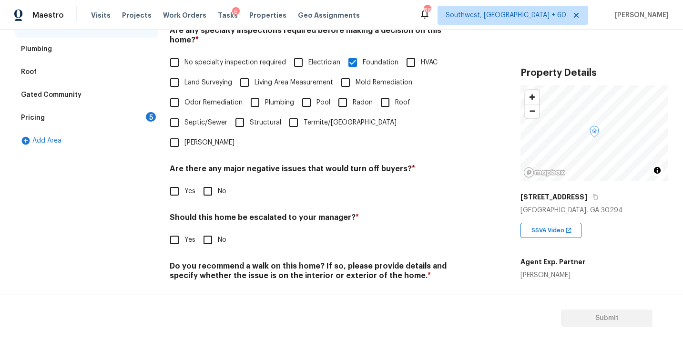
click at [213, 181] on input "No" at bounding box center [208, 191] width 20 height 20
checkbox input "true"
click at [210, 289] on input "No" at bounding box center [208, 299] width 20 height 20
checkbox input "true"
click at [179, 230] on input "Yes" at bounding box center [174, 240] width 20 height 20
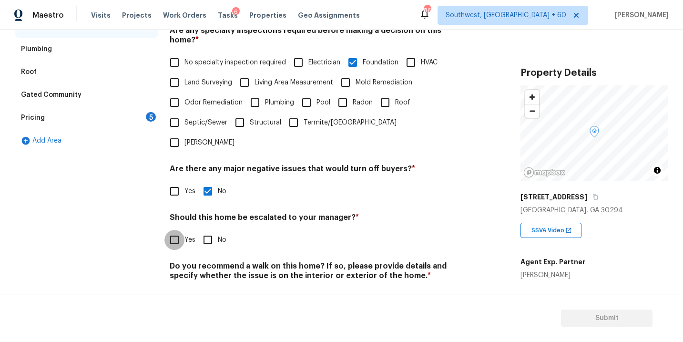
checkbox input "true"
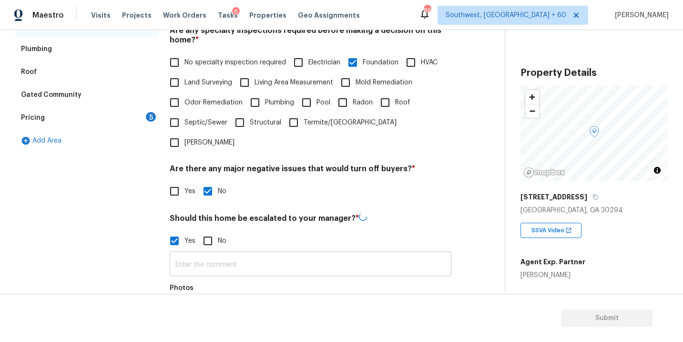
click at [198, 253] on input "text" at bounding box center [311, 264] width 282 height 22
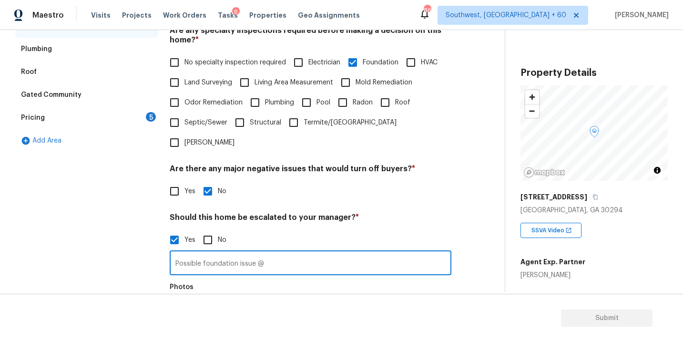
scroll to position [265, 0]
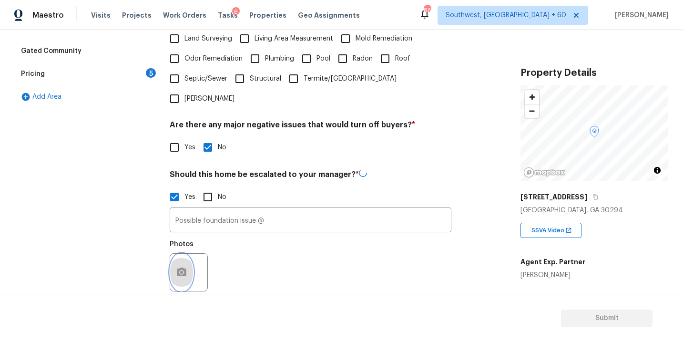
click at [182, 262] on button "button" at bounding box center [181, 271] width 23 height 37
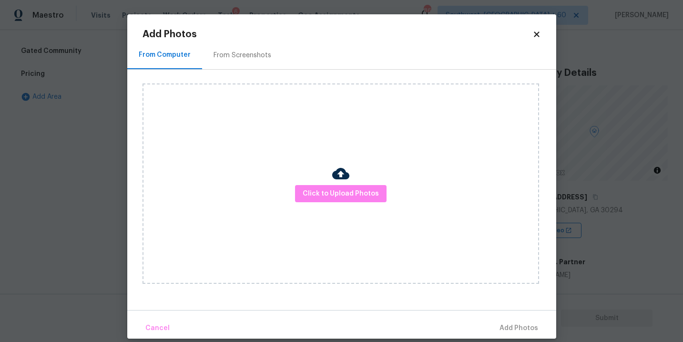
click at [361, 228] on div "Click to Upload Photos" at bounding box center [340, 183] width 396 height 200
click at [361, 211] on div "Click to Upload Photos" at bounding box center [340, 183] width 396 height 200
click at [360, 196] on span "Click to Upload Photos" at bounding box center [341, 194] width 76 height 12
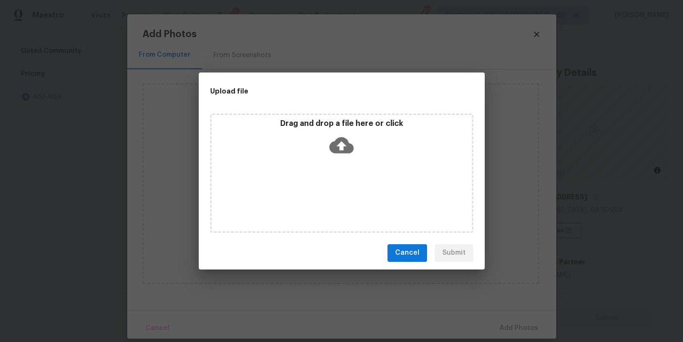
click at [356, 174] on div "Drag and drop a file here or click" at bounding box center [341, 172] width 263 height 119
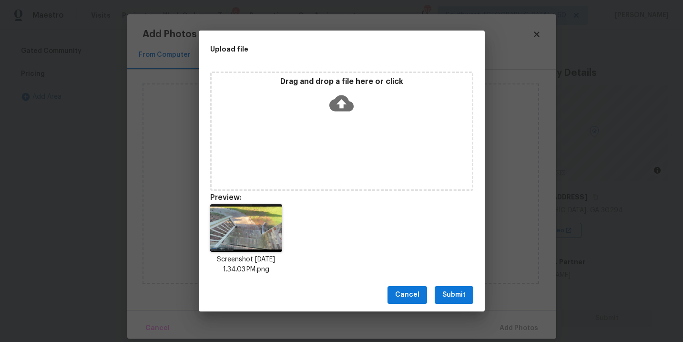
click at [450, 292] on span "Submit" at bounding box center [453, 295] width 23 height 12
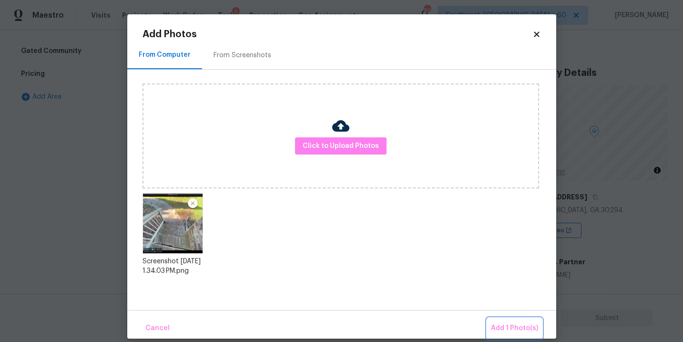
click at [503, 322] on button "Add 1 Photo(s)" at bounding box center [514, 328] width 55 height 20
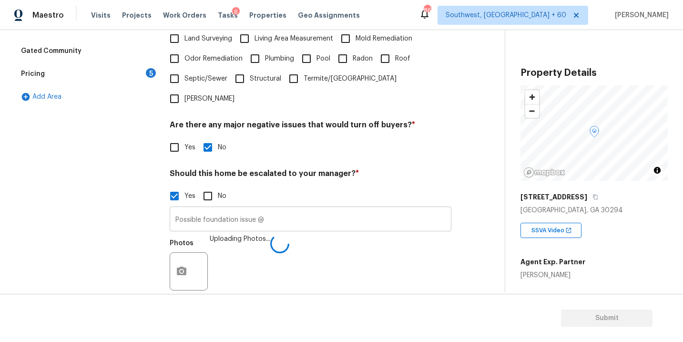
click at [343, 209] on input "Possible foundation issue @" at bounding box center [311, 220] width 282 height 22
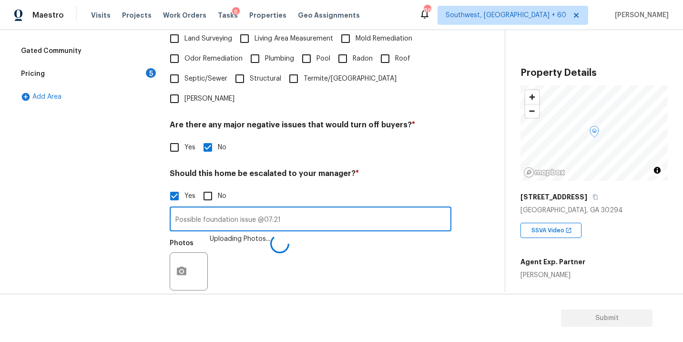
type input "Possible foundation issue @07:21"
click at [371, 242] on div "Photos Uploading Photos..." at bounding box center [311, 265] width 282 height 62
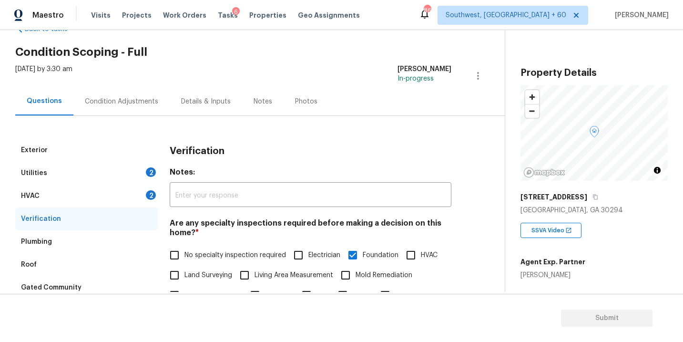
scroll to position [9, 0]
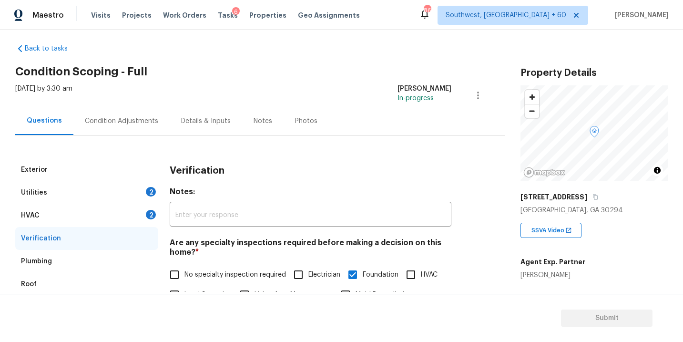
click at [135, 123] on div "Condition Adjustments" at bounding box center [121, 121] width 73 height 10
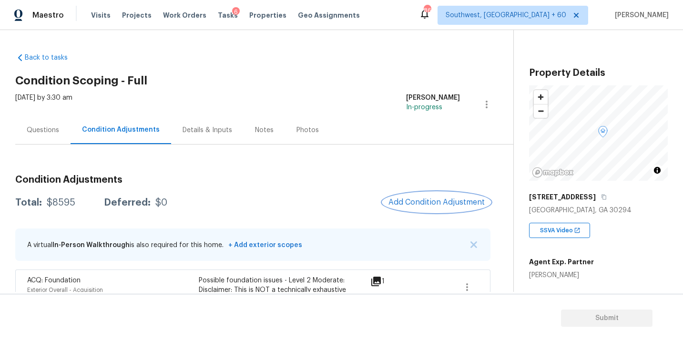
click at [415, 203] on span "Add Condition Adjustment" at bounding box center [436, 202] width 96 height 9
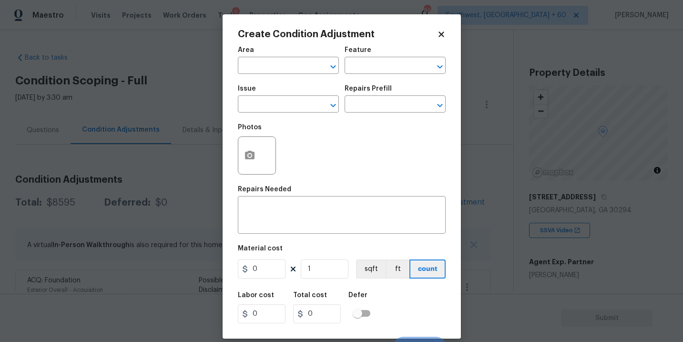
click at [296, 75] on span "Area ​" at bounding box center [288, 60] width 101 height 39
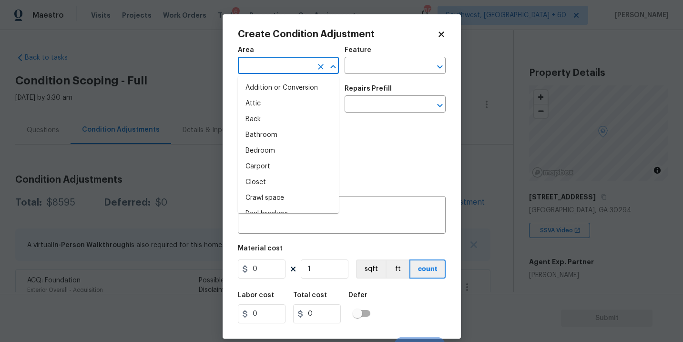
click at [272, 70] on input "text" at bounding box center [275, 66] width 74 height 15
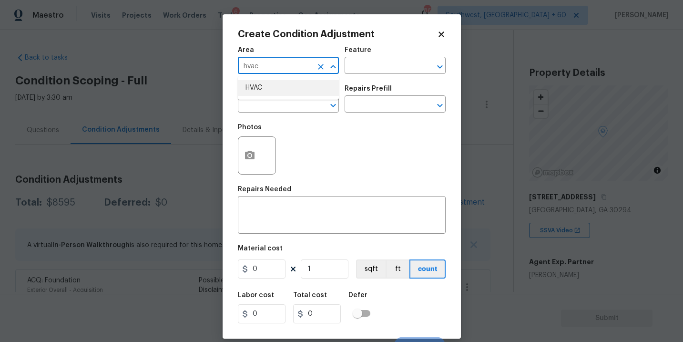
click at [271, 96] on ul "HVAC" at bounding box center [288, 87] width 101 height 23
click at [282, 90] on li "HVAC" at bounding box center [288, 88] width 101 height 16
type input "HVAC"
click at [349, 75] on div "Area HVAC ​ Feature ​" at bounding box center [342, 60] width 208 height 39
click at [367, 68] on input "text" at bounding box center [381, 66] width 74 height 15
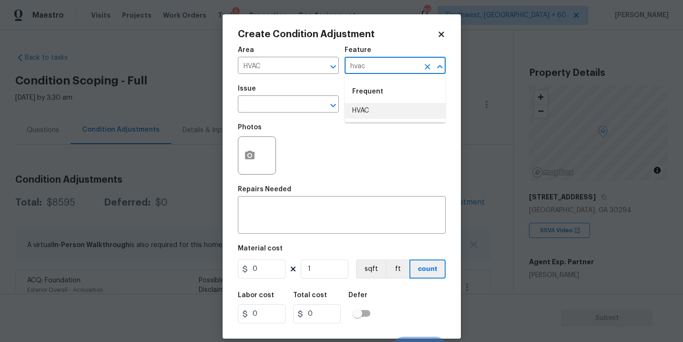
click at [368, 115] on li "HVAC" at bounding box center [394, 111] width 101 height 16
type input "HVAC"
click at [302, 109] on input "text" at bounding box center [275, 105] width 74 height 15
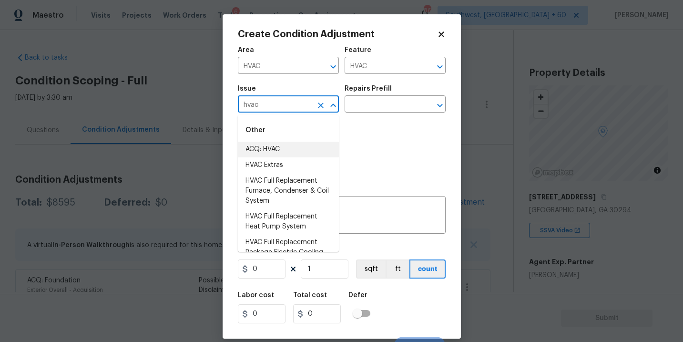
click at [307, 146] on li "ACQ: HVAC" at bounding box center [288, 149] width 101 height 16
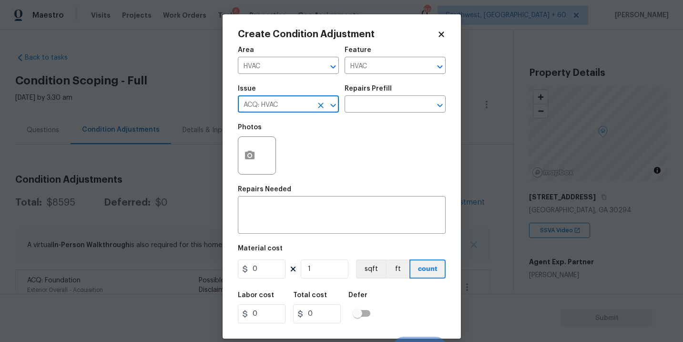
type input "ACQ: HVAC"
click at [366, 116] on div "Issue ACQ: HVAC ​ Repairs Prefill ​" at bounding box center [342, 99] width 208 height 39
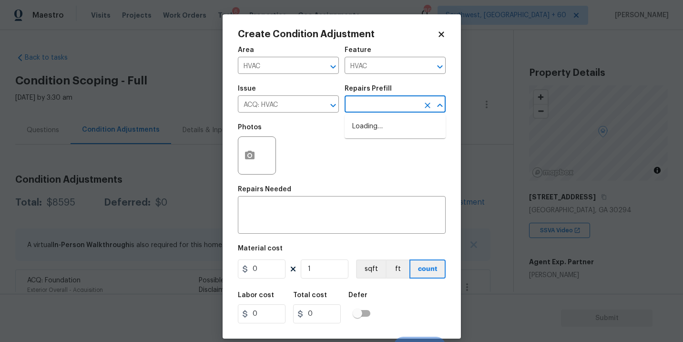
click at [375, 112] on body "Maestro Visits Projects Work Orders Tasks 6 Properties Geo Assignments 864 Sout…" at bounding box center [341, 171] width 683 height 342
click at [381, 138] on li "Non-Functional HVAC. Full System Replacement $6,500.00" at bounding box center [394, 137] width 101 height 36
type input "Acquisition"
type textarea "Acquisition Scope: Full System Replacement"
type input "6500"
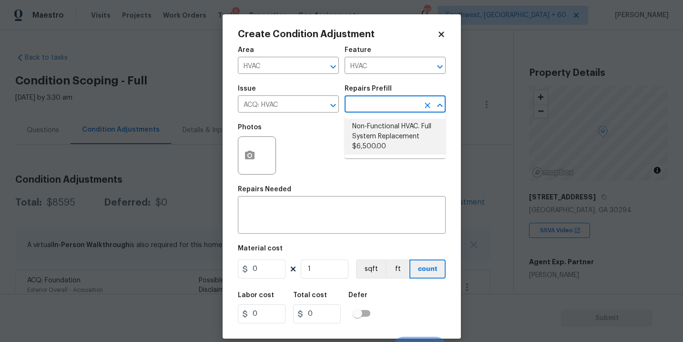
type input "6500"
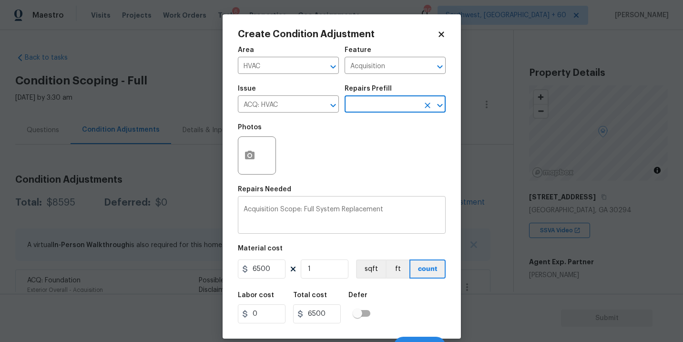
scroll to position [14, 0]
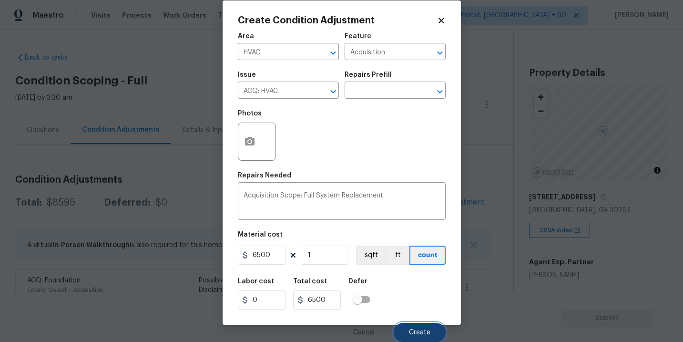
click at [427, 337] on button "Create" at bounding box center [419, 332] width 52 height 19
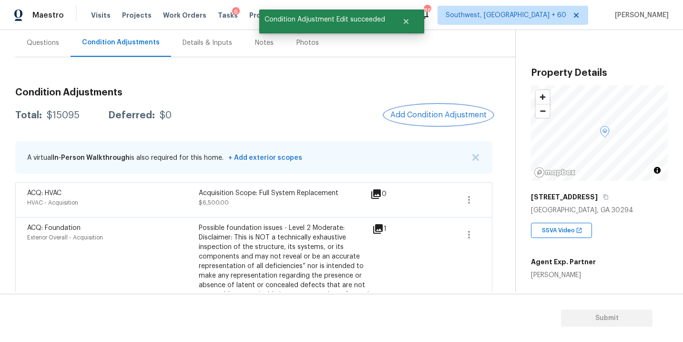
scroll to position [45, 0]
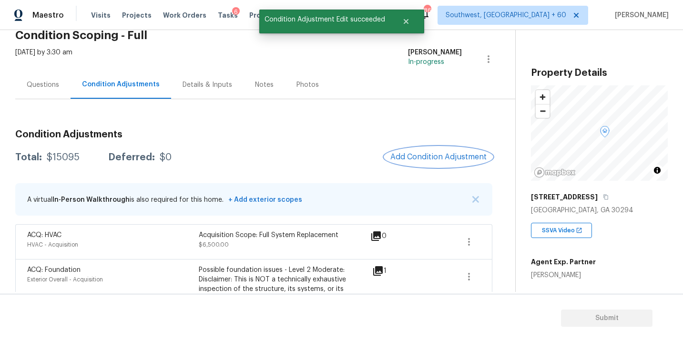
click at [455, 159] on span "Add Condition Adjustment" at bounding box center [438, 156] width 96 height 9
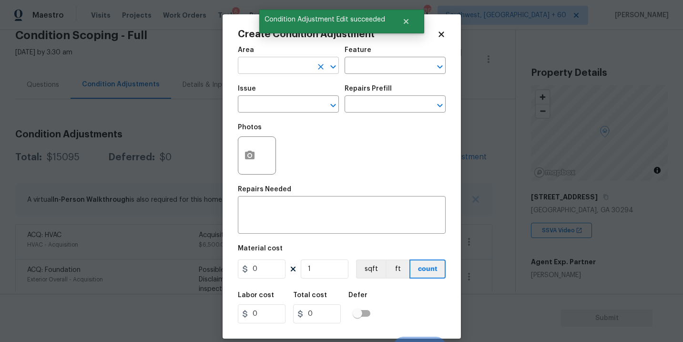
click at [292, 68] on input "text" at bounding box center [275, 66] width 74 height 15
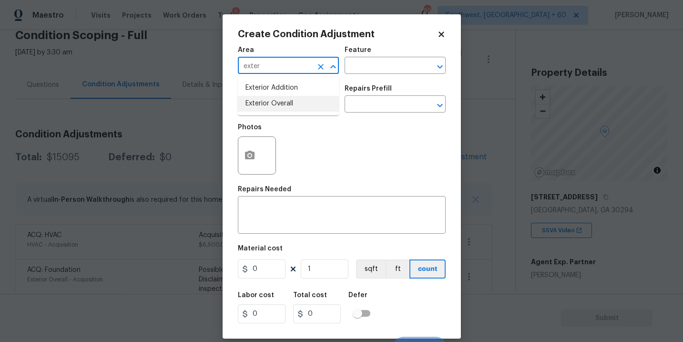
click at [293, 111] on li "Exterior Overall" at bounding box center [288, 104] width 101 height 16
type input "Exterior Overall"
click at [385, 58] on div "Feature" at bounding box center [394, 53] width 101 height 12
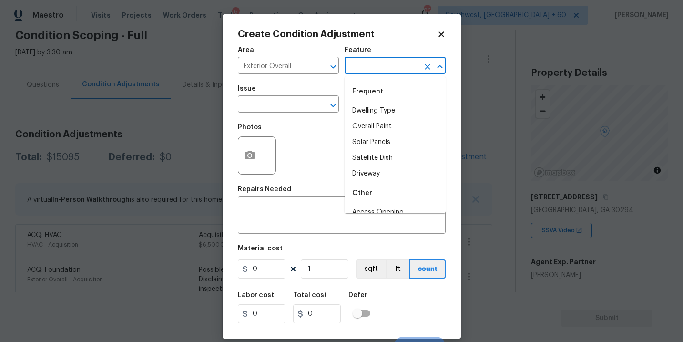
click at [377, 73] on input "text" at bounding box center [381, 66] width 74 height 15
click at [378, 142] on li "Exterior Paint" at bounding box center [394, 142] width 101 height 16
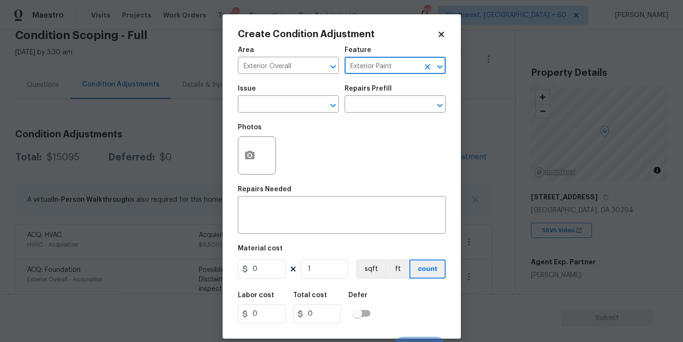
type input "Exterior Paint"
click at [295, 119] on div "Photos" at bounding box center [342, 149] width 208 height 62
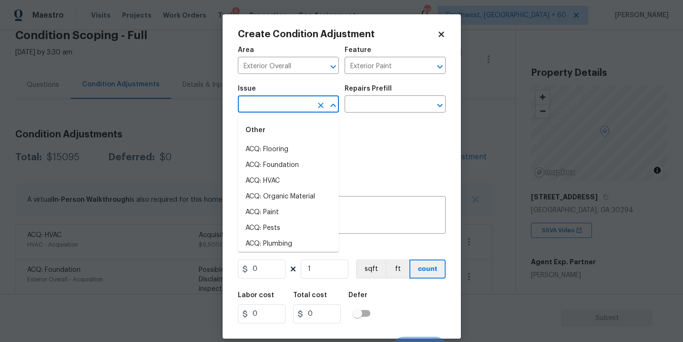
click at [290, 111] on input "text" at bounding box center [275, 105] width 74 height 15
click at [283, 150] on li "ACQ: Paint" at bounding box center [288, 149] width 101 height 16
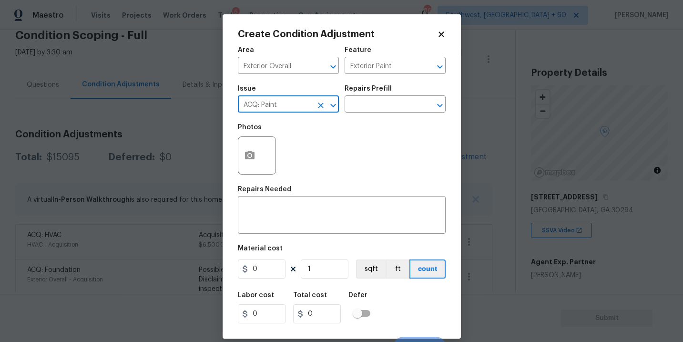
type input "ACQ: Paint"
click at [354, 119] on div "Photos" at bounding box center [342, 149] width 208 height 62
click at [379, 104] on input "text" at bounding box center [381, 105] width 74 height 15
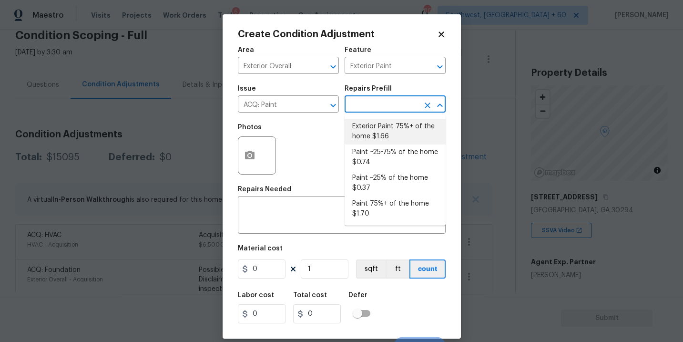
click at [380, 126] on li "Exterior Paint 75%+ of the home $1.66" at bounding box center [394, 132] width 101 height 26
type input "Acquisition"
type textarea "Acquisition Scope: 75%+ of the home exterior will likely require paint"
type input "1.66"
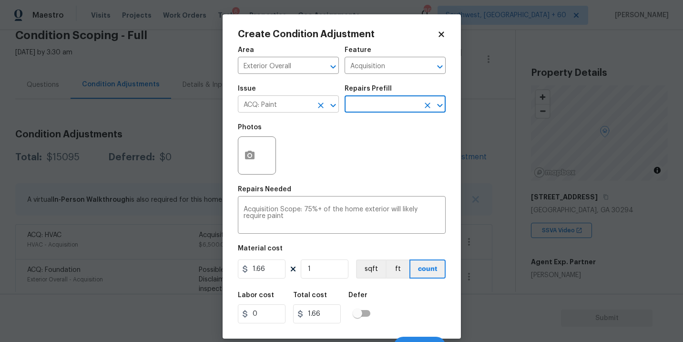
click at [318, 105] on icon "Clear" at bounding box center [321, 106] width 10 height 10
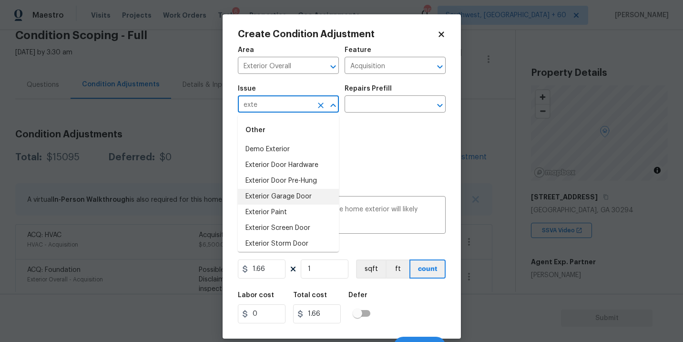
click at [284, 211] on li "Exterior Paint" at bounding box center [288, 212] width 101 height 16
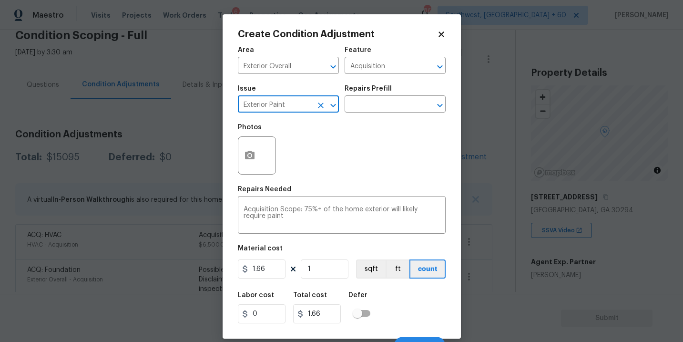
type input "Exterior Paint"
click at [245, 154] on icon "button" at bounding box center [250, 155] width 10 height 9
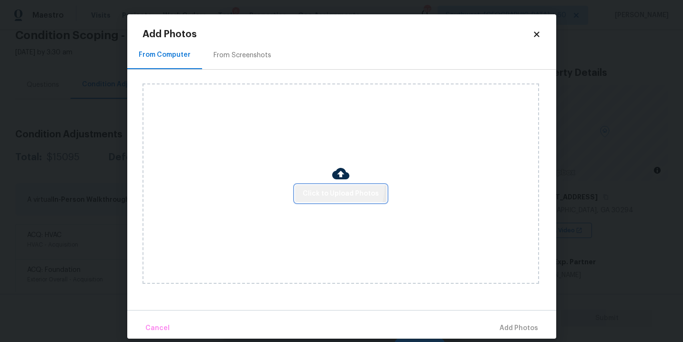
click at [318, 186] on button "Click to Upload Photos" at bounding box center [340, 194] width 91 height 18
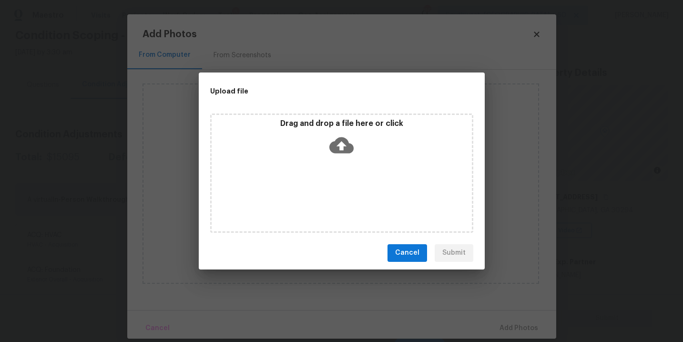
click at [340, 170] on div "Drag and drop a file here or click" at bounding box center [341, 172] width 263 height 119
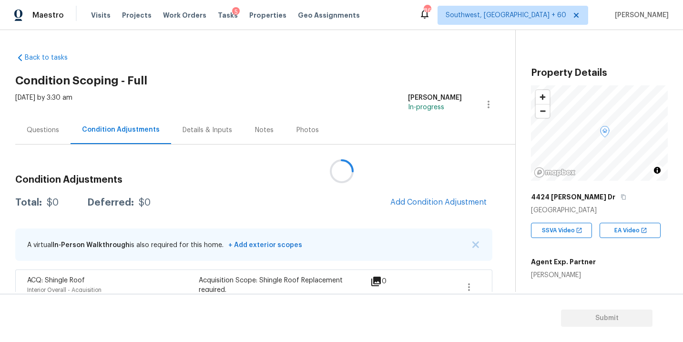
click at [141, 52] on div at bounding box center [341, 171] width 683 height 342
click at [99, 16] on span "Visits" at bounding box center [101, 15] width 20 height 10
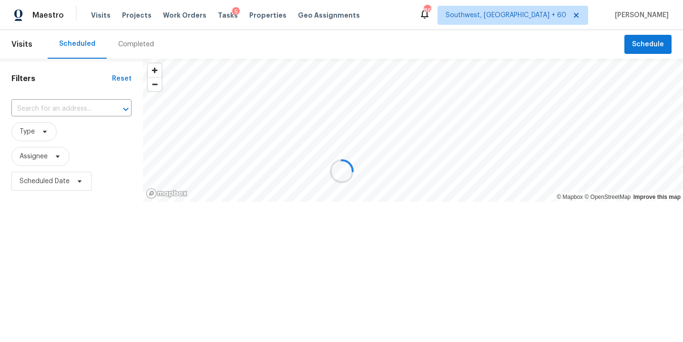
click at [132, 44] on div at bounding box center [341, 171] width 683 height 342
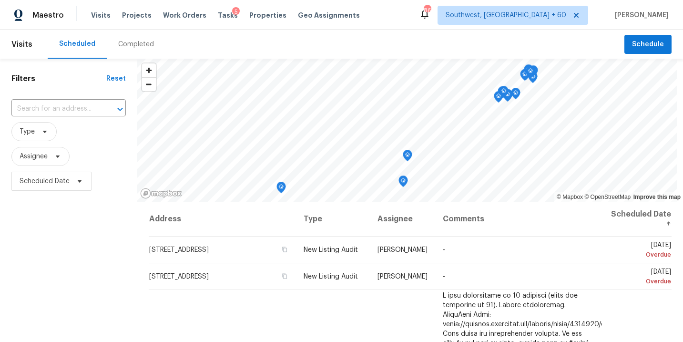
click at [132, 44] on div "Completed" at bounding box center [136, 45] width 36 height 10
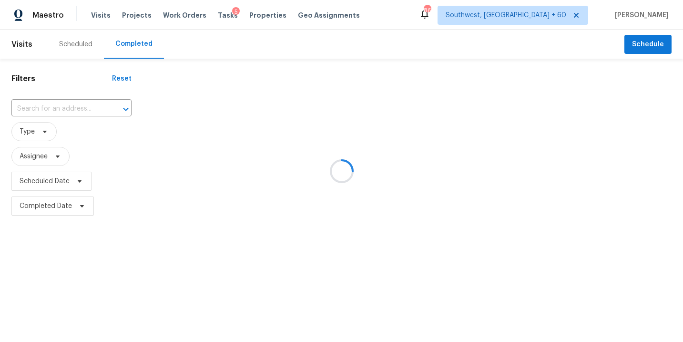
click at [59, 109] on div at bounding box center [341, 171] width 683 height 342
click at [62, 107] on div at bounding box center [341, 171] width 683 height 342
click at [51, 111] on div at bounding box center [341, 171] width 683 height 342
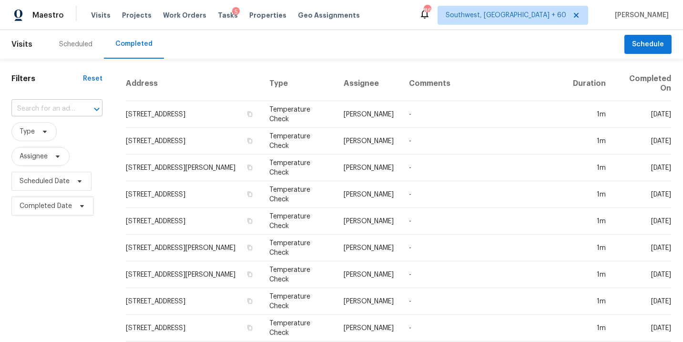
click at [53, 107] on input "text" at bounding box center [43, 108] width 64 height 15
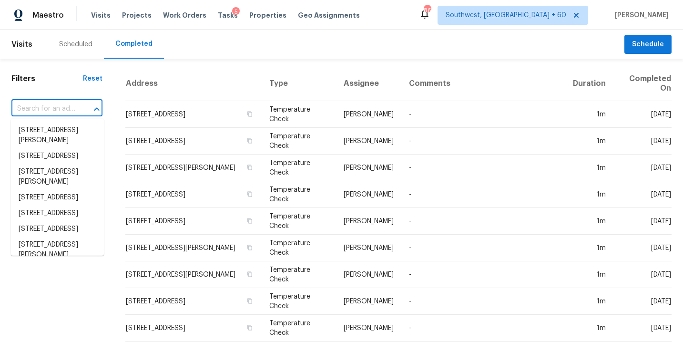
paste input "[STREET_ADDRESS][PERSON_NAME][PERSON_NAME]"
type input "[STREET_ADDRESS][PERSON_NAME][PERSON_NAME]"
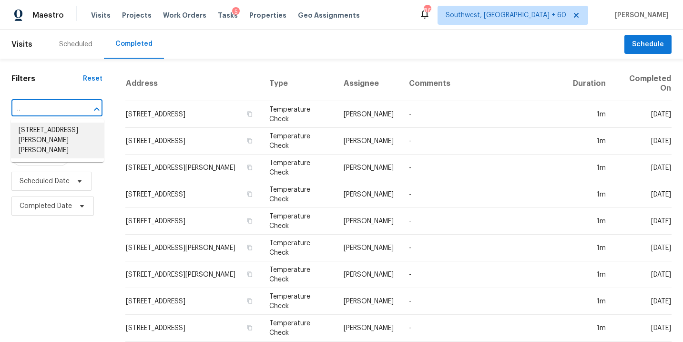
click at [52, 136] on li "[STREET_ADDRESS][PERSON_NAME][PERSON_NAME]" at bounding box center [57, 140] width 93 height 36
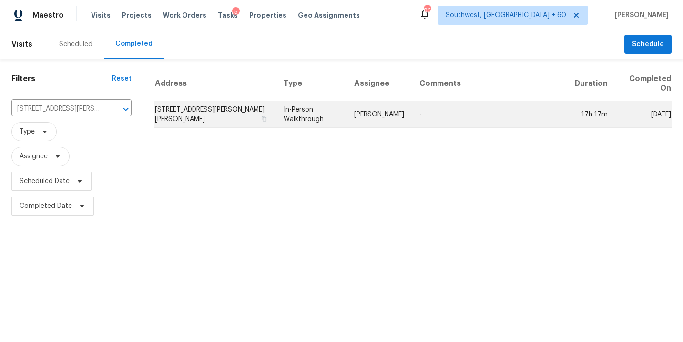
click at [366, 118] on td "[PERSON_NAME]" at bounding box center [378, 114] width 65 height 27
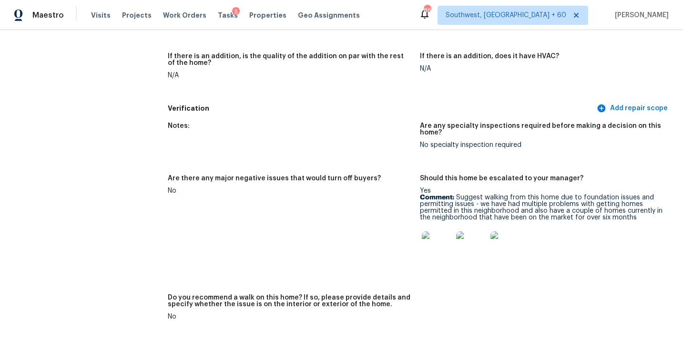
scroll to position [2510, 0]
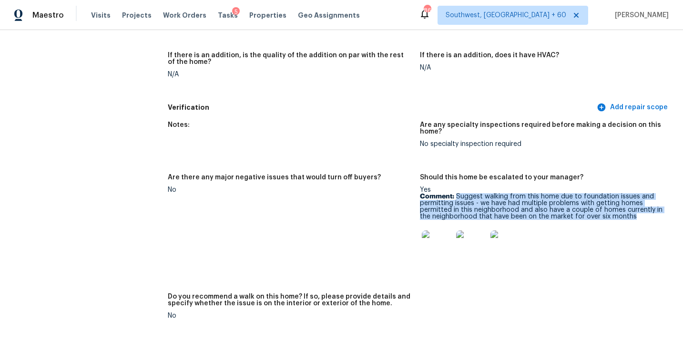
drag, startPoint x: 457, startPoint y: 182, endPoint x: 634, endPoint y: 202, distance: 178.0
click at [634, 202] on p "Comment: Suggest walking from this home due to foundation issues and permitting…" at bounding box center [542, 206] width 244 height 27
copy p "Suggest walking from this home due to foundation issues and permitting issues -…"
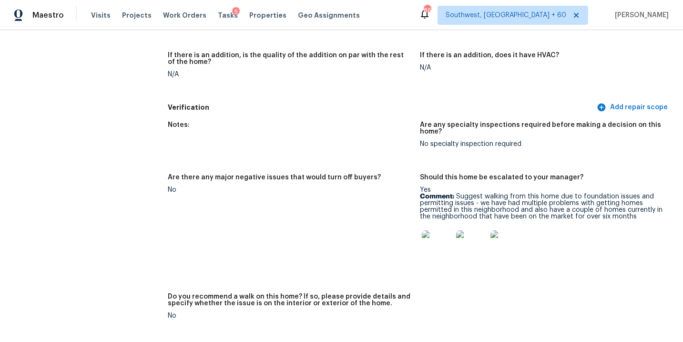
click at [600, 260] on figure "Should this home be escalated to your manager? Yes Comment: Suggest walking fro…" at bounding box center [546, 228] width 252 height 108
click at [436, 235] on img at bounding box center [437, 245] width 30 height 30
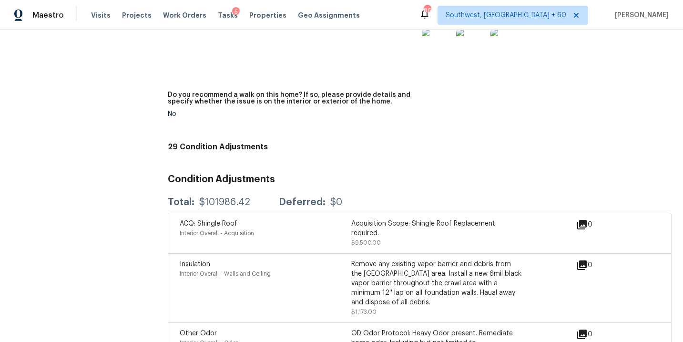
scroll to position [2709, 0]
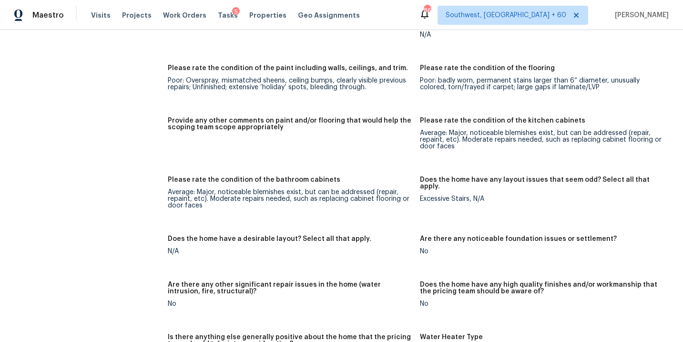
scroll to position [1708, 0]
